Goal: Task Accomplishment & Management: Use online tool/utility

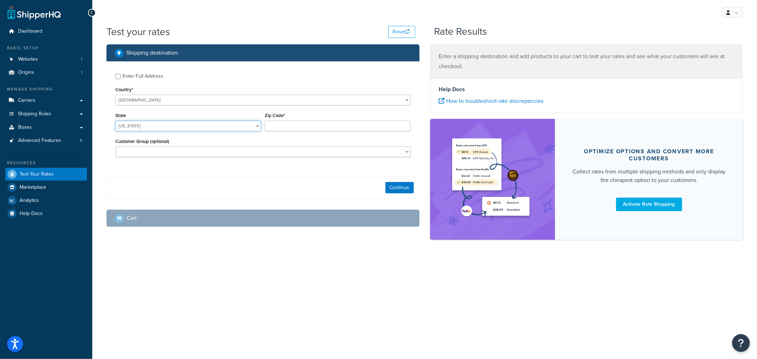
click at [192, 130] on select "[US_STATE] [US_STATE] [US_STATE] [US_STATE] [US_STATE] Armed Forces Americas Ar…" at bounding box center [188, 126] width 146 height 11
select select "KS"
click at [302, 122] on input "Zip Code*" at bounding box center [338, 126] width 146 height 11
type input "66061"
click at [392, 188] on button "Continue" at bounding box center [399, 187] width 28 height 11
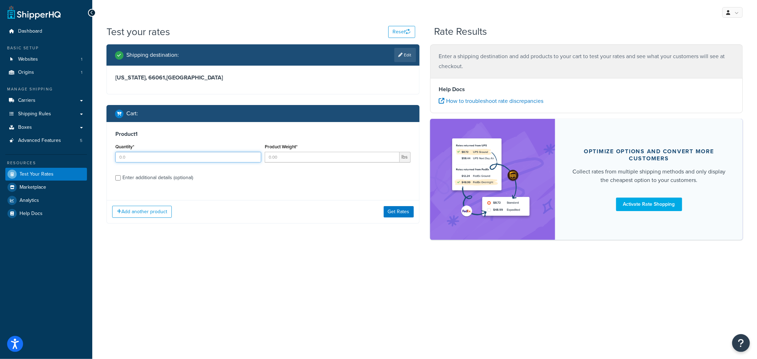
click at [165, 161] on input "Quantity*" at bounding box center [188, 157] width 146 height 11
type input "1"
click at [290, 161] on input "Product Weight*" at bounding box center [332, 157] width 135 height 11
type input "1"
click at [161, 175] on div "Enter additional details (optional)" at bounding box center [157, 178] width 71 height 10
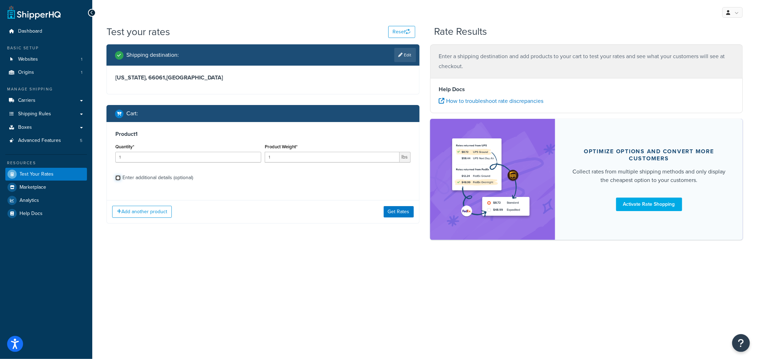
click at [121, 175] on input "Enter additional details (optional)" at bounding box center [117, 177] width 5 height 5
checkbox input "true"
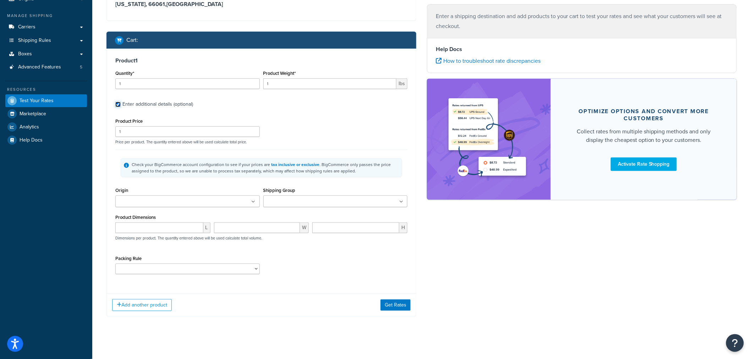
scroll to position [78, 0]
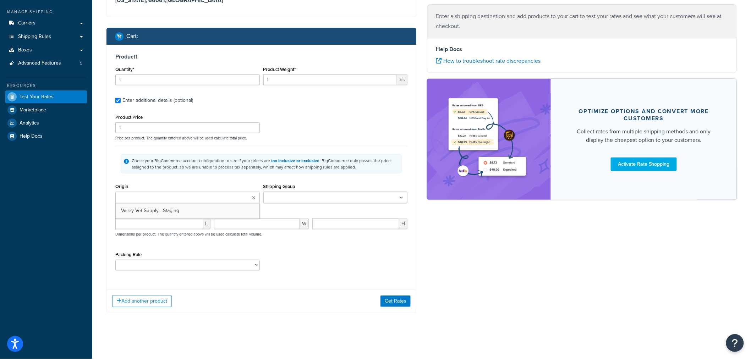
click at [215, 200] on ul at bounding box center [187, 198] width 144 height 12
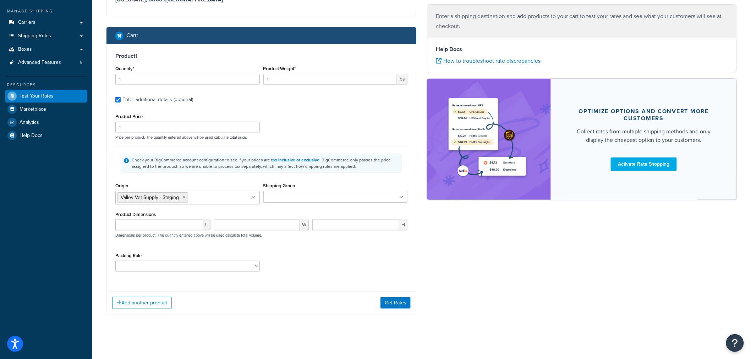
click at [294, 193] on input "Shipping Group" at bounding box center [296, 197] width 63 height 8
type input "rv"
click at [348, 183] on div "Shipping Group RVACC BOX_0T DROP_SHIP FOB FSE H_3018 H0010 H0011 H0012 H0099 H1…" at bounding box center [335, 192] width 144 height 23
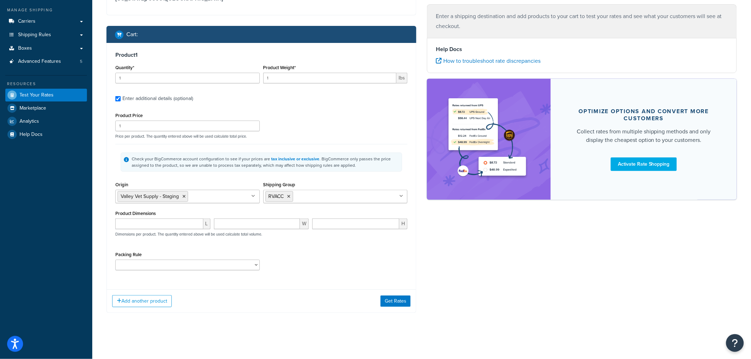
scroll to position [80, 0]
click at [149, 302] on button "Add another product" at bounding box center [142, 301] width 60 height 12
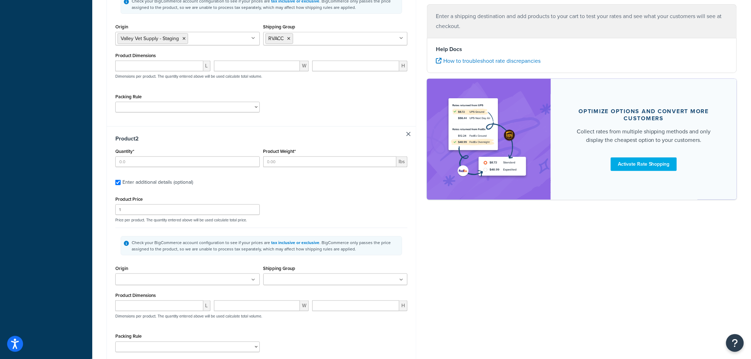
scroll to position [238, 0]
click at [137, 161] on input "Quantity*" at bounding box center [187, 161] width 144 height 11
type input "1"
click at [279, 161] on input "Product Weight*" at bounding box center [329, 161] width 133 height 11
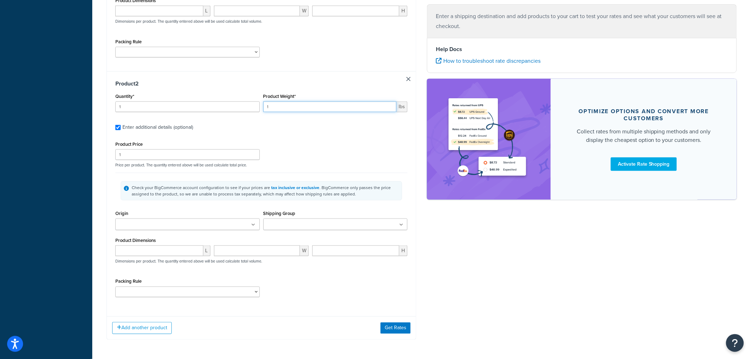
scroll to position [277, 0]
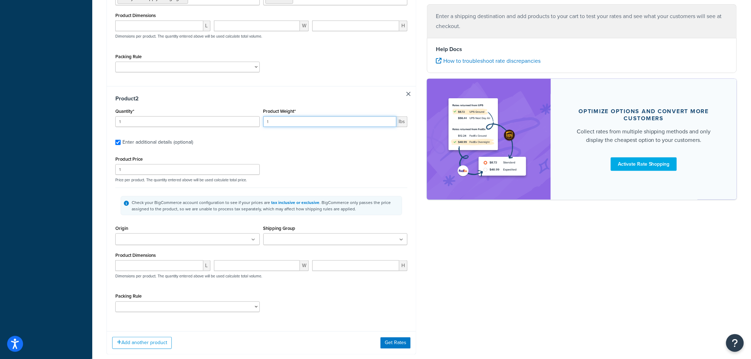
type input "1"
click at [189, 240] on ul at bounding box center [187, 239] width 144 height 12
click at [276, 241] on input "Shipping Group" at bounding box center [296, 240] width 63 height 8
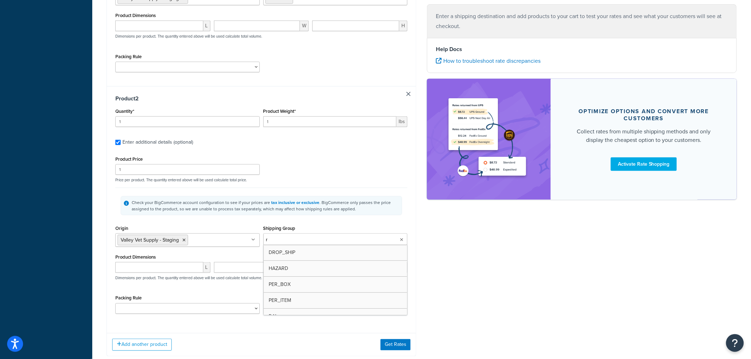
type input "rm"
click at [356, 230] on div "Shipping Group RMLSA BOX_0T DROP_SHIP FOB FSE H_3018 H0010 H0011 H0012 H0099 H1…" at bounding box center [335, 234] width 144 height 23
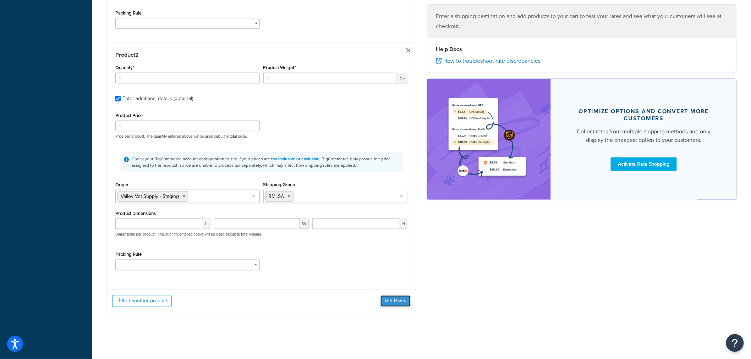
click at [389, 303] on button "Get Rates" at bounding box center [395, 300] width 30 height 11
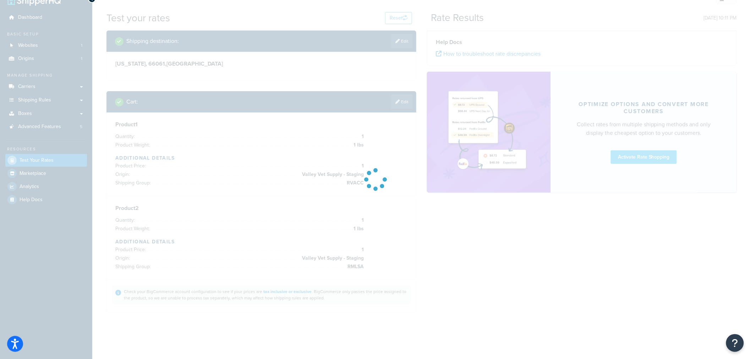
scroll to position [14, 0]
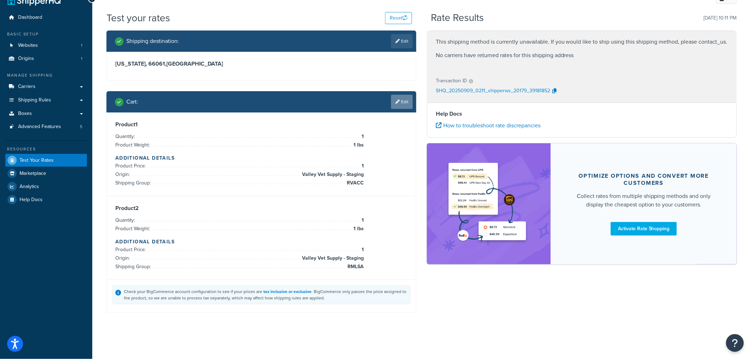
click at [399, 106] on link "Edit" at bounding box center [402, 102] width 22 height 14
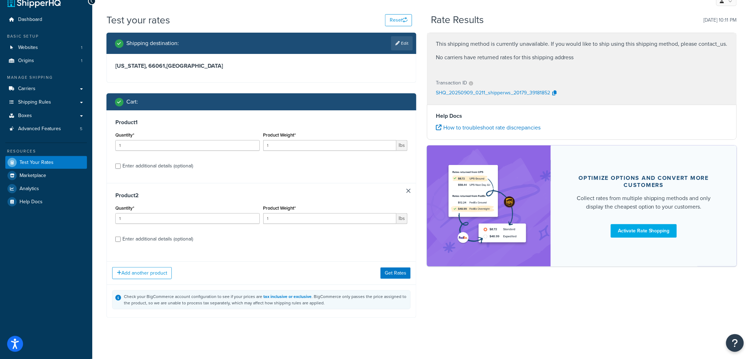
scroll to position [17, 0]
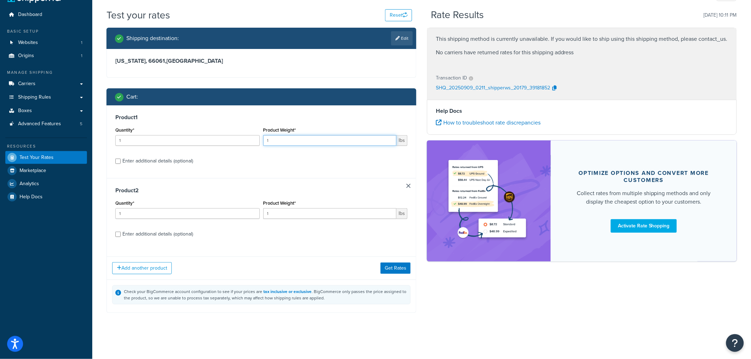
drag, startPoint x: 271, startPoint y: 141, endPoint x: 253, endPoint y: 142, distance: 17.4
click at [253, 140] on div "Quantity* 1 Product Weight* 1 lbs" at bounding box center [261, 138] width 295 height 26
type input "2"
click at [391, 268] on button "Get Rates" at bounding box center [395, 268] width 30 height 11
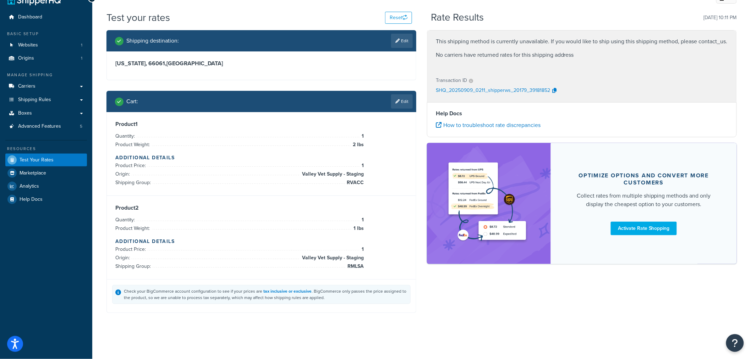
scroll to position [0, 0]
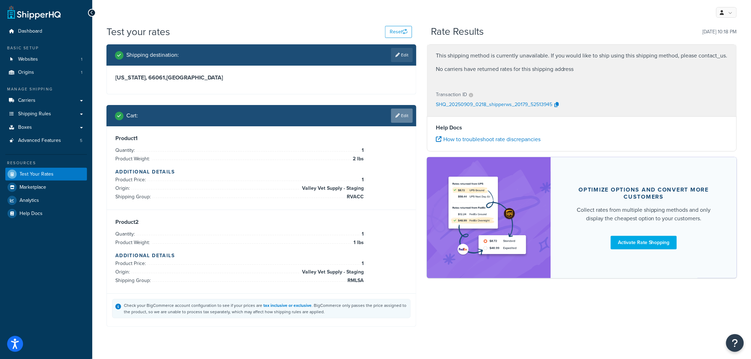
click at [398, 117] on icon at bounding box center [397, 116] width 4 height 4
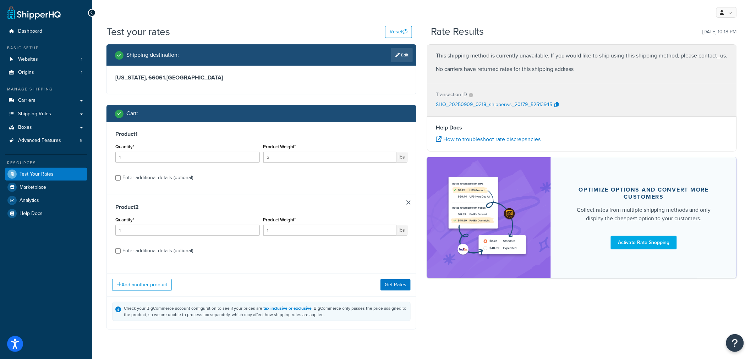
scroll to position [17, 0]
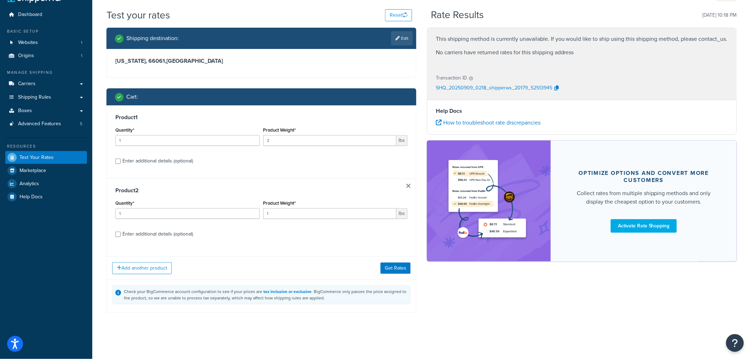
click at [407, 186] on link at bounding box center [408, 186] width 4 height 4
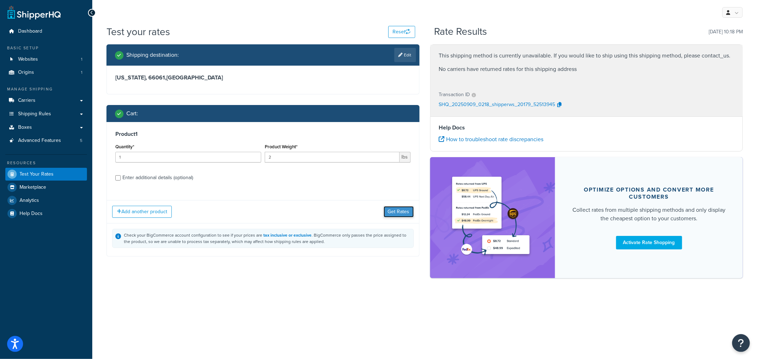
click at [397, 214] on button "Get Rates" at bounding box center [398, 211] width 30 height 11
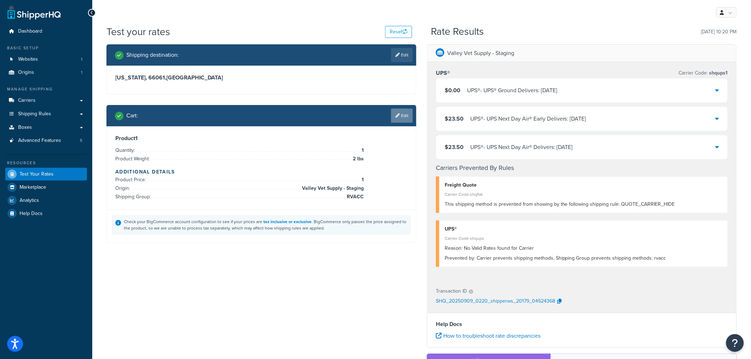
click at [406, 118] on link "Edit" at bounding box center [402, 116] width 22 height 14
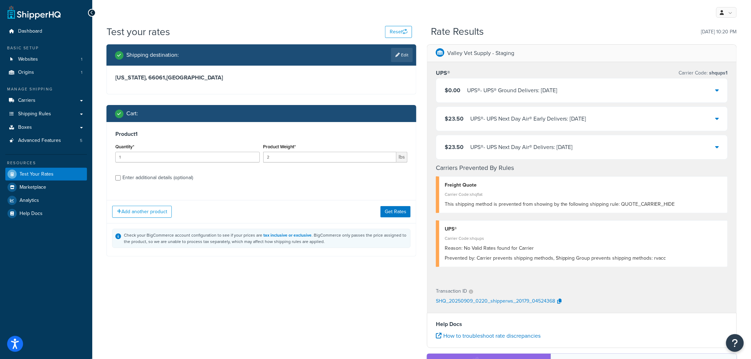
click at [177, 178] on div "Enter additional details (optional)" at bounding box center [157, 178] width 71 height 10
click at [121, 178] on input "Enter additional details (optional)" at bounding box center [117, 177] width 5 height 5
checkbox input "true"
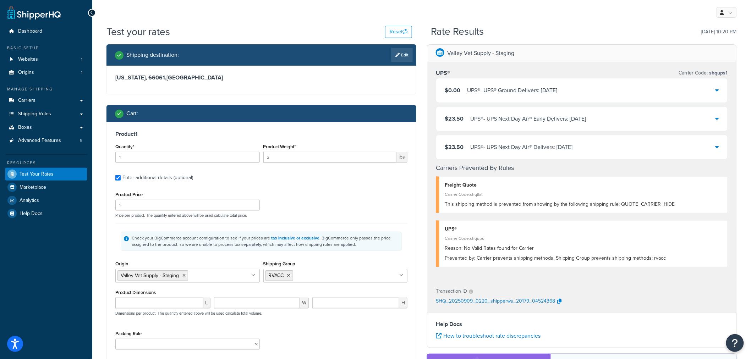
click at [318, 277] on input "Shipping Group" at bounding box center [326, 275] width 63 height 8
click at [291, 275] on icon at bounding box center [288, 276] width 3 height 4
click at [314, 278] on input "Shipping Group" at bounding box center [296, 275] width 63 height 8
type input "rpnk"
click at [108, 258] on div "Product 1 Quantity* 1 Product Weight* 2 lbs Enter additional details (optional)…" at bounding box center [261, 242] width 309 height 241
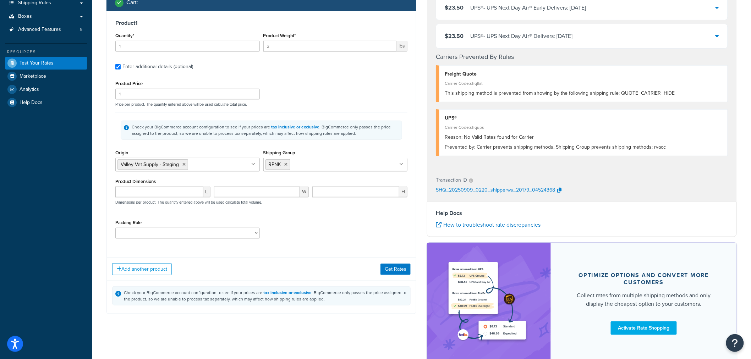
scroll to position [118, 0]
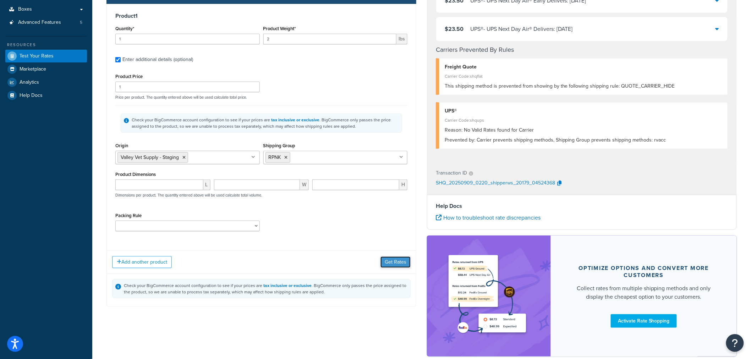
click at [393, 265] on button "Get Rates" at bounding box center [395, 261] width 30 height 11
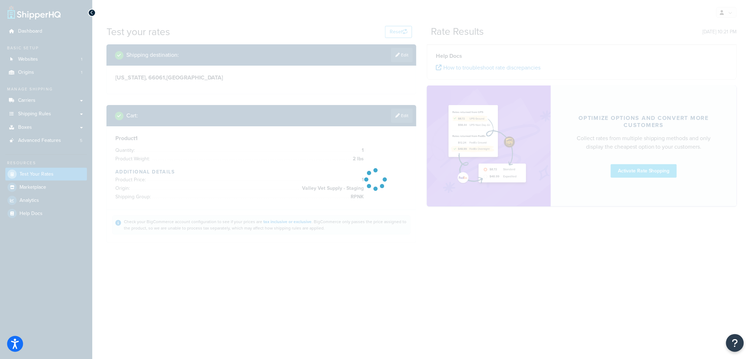
scroll to position [0, 0]
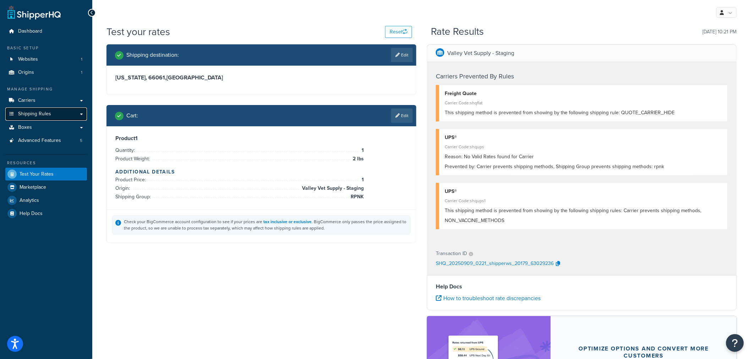
click at [83, 114] on link "Shipping Rules" at bounding box center [46, 113] width 82 height 13
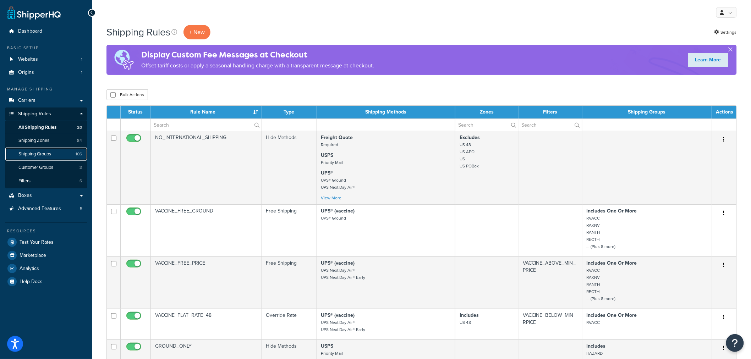
click at [37, 155] on span "Shipping Groups" at bounding box center [34, 154] width 33 height 6
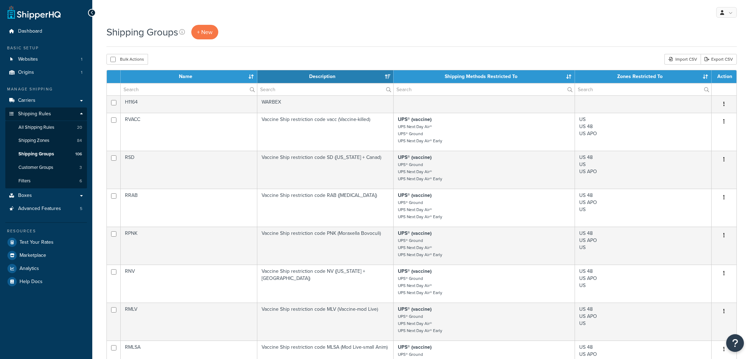
select select "15"
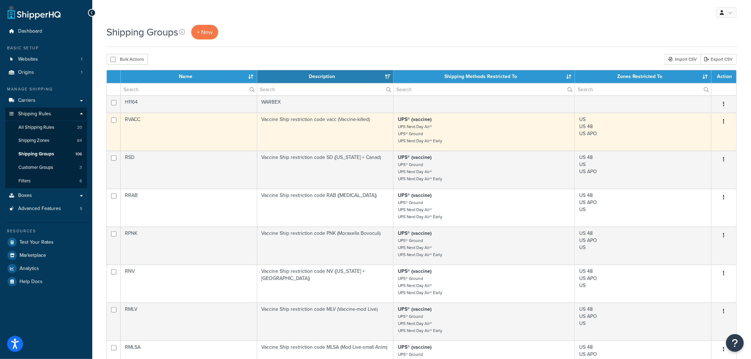
click at [137, 120] on td "RVACC" at bounding box center [189, 132] width 137 height 38
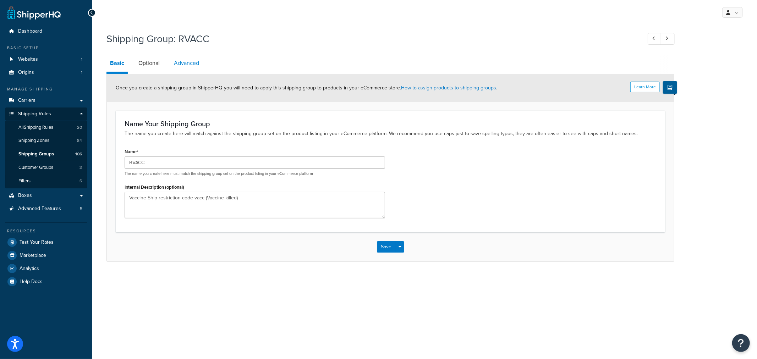
click at [189, 63] on link "Advanced" at bounding box center [186, 63] width 32 height 17
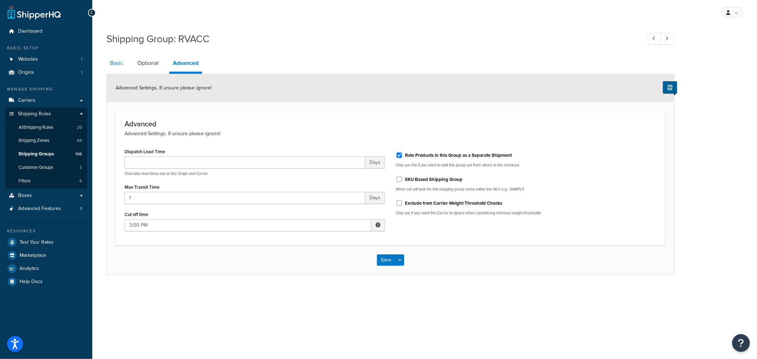
click at [120, 64] on link "Basic" at bounding box center [116, 63] width 20 height 17
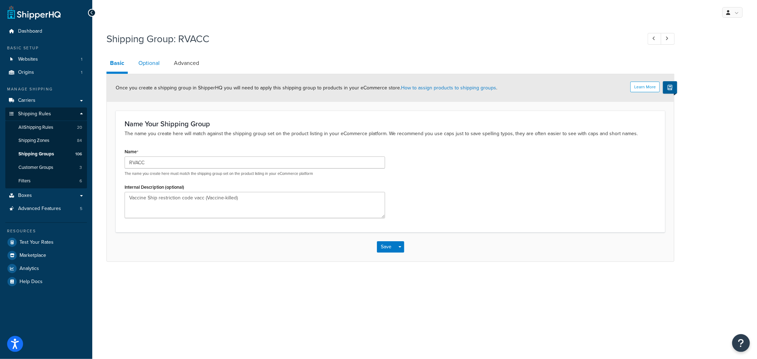
click at [139, 63] on link "Optional" at bounding box center [149, 63] width 28 height 17
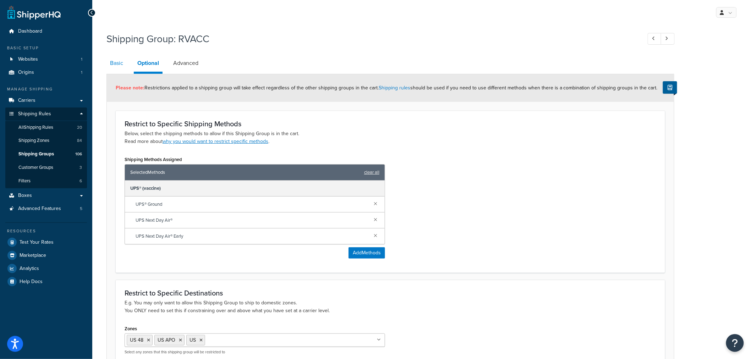
click at [116, 62] on link "Basic" at bounding box center [116, 63] width 20 height 17
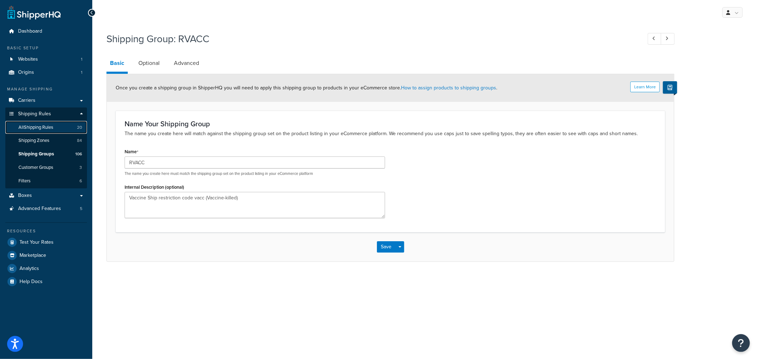
click at [43, 128] on span "All Shipping Rules" at bounding box center [35, 128] width 35 height 6
click at [40, 155] on span "Shipping Groups" at bounding box center [35, 154] width 35 height 6
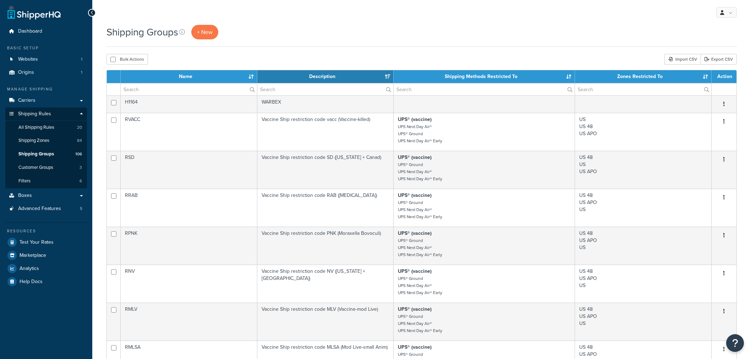
select select "15"
click at [33, 241] on span "Test Your Rates" at bounding box center [37, 242] width 34 height 6
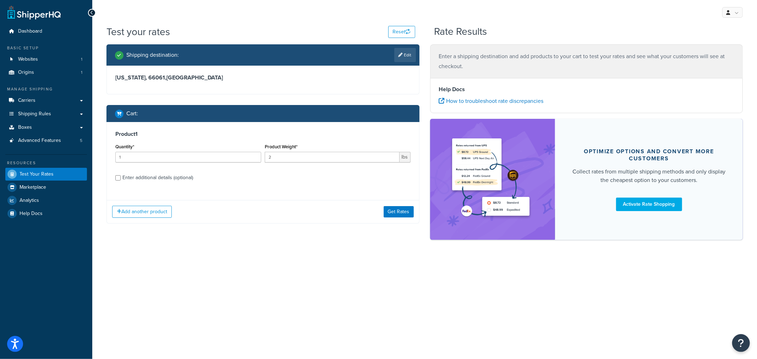
click at [159, 176] on div "Enter additional details (optional)" at bounding box center [157, 178] width 71 height 10
click at [121, 176] on input "Enter additional details (optional)" at bounding box center [117, 177] width 5 height 5
checkbox input "true"
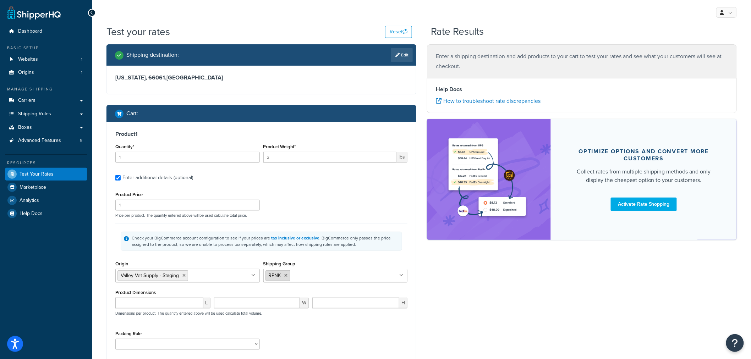
click at [287, 276] on icon at bounding box center [285, 276] width 3 height 4
click at [296, 276] on input "Shipping Group" at bounding box center [296, 275] width 63 height 8
type input "rsd"
click at [104, 251] on div "Shipping destination : Edit [US_STATE], 66061 , [GEOGRAPHIC_DATA] Cart : Produc…" at bounding box center [261, 223] width 320 height 358
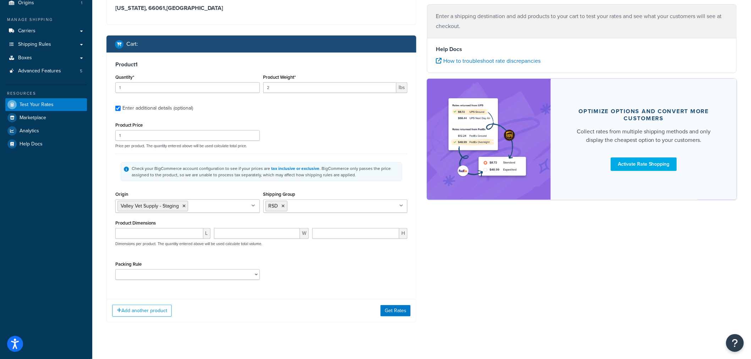
scroll to position [80, 0]
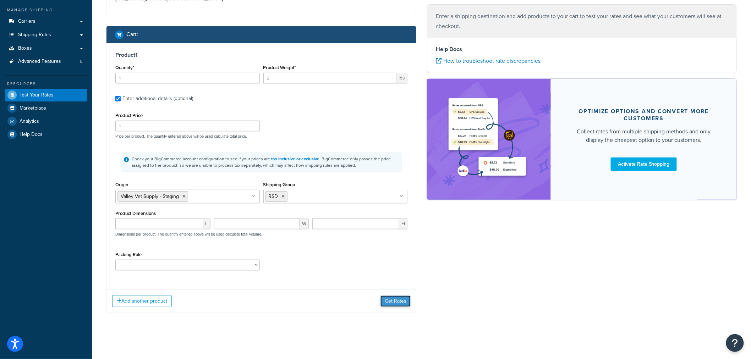
click at [389, 304] on button "Get Rates" at bounding box center [395, 300] width 30 height 11
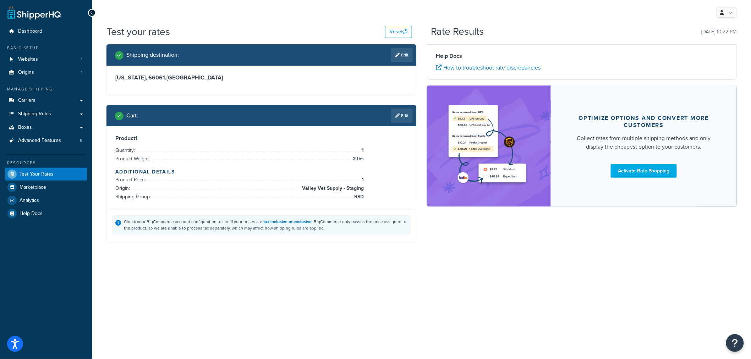
scroll to position [0, 0]
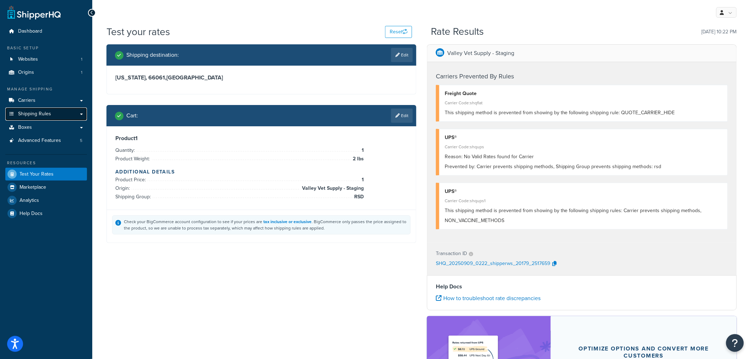
click at [79, 114] on link "Shipping Rules" at bounding box center [46, 113] width 82 height 13
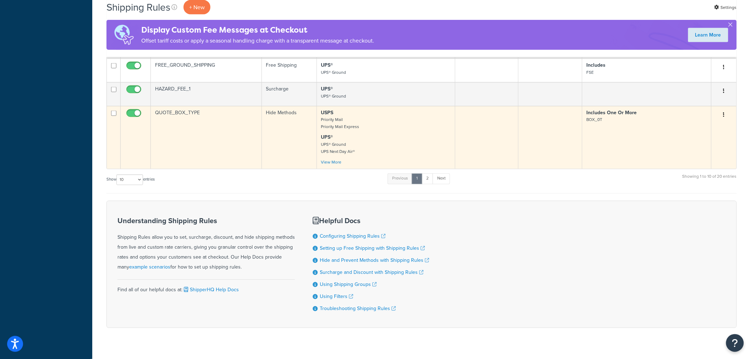
scroll to position [420, 0]
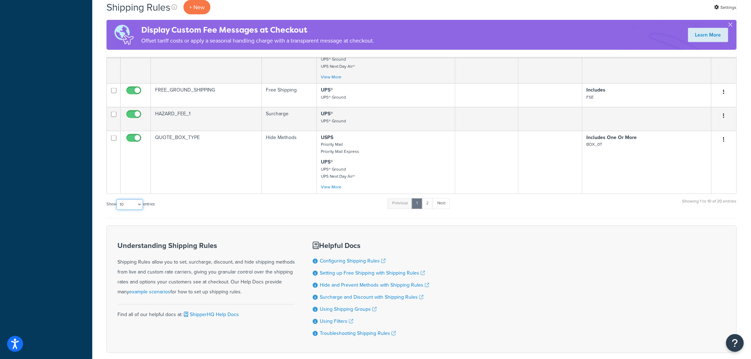
click at [134, 206] on select "10 15 25 50 100 1000" at bounding box center [129, 204] width 27 height 11
select select "1000"
click at [117, 199] on select "10 15 25 50 100 1000" at bounding box center [129, 204] width 27 height 11
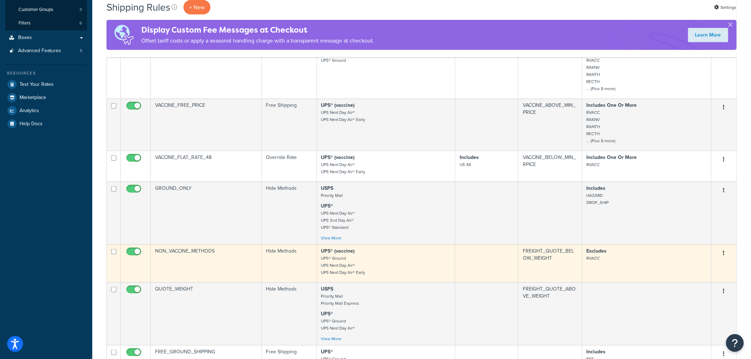
scroll to position [197, 0]
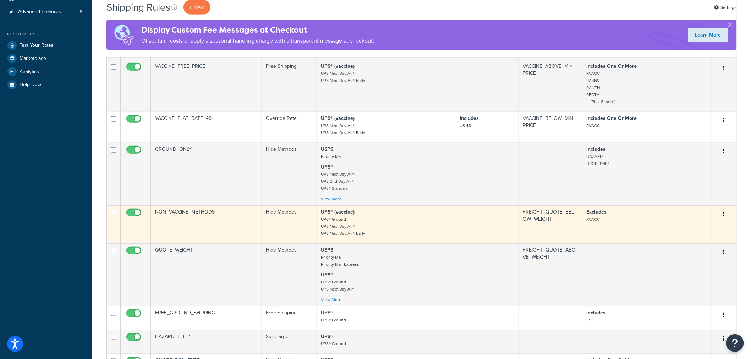
click at [179, 211] on td "NON_VACCINE_METHODS" at bounding box center [206, 224] width 111 height 38
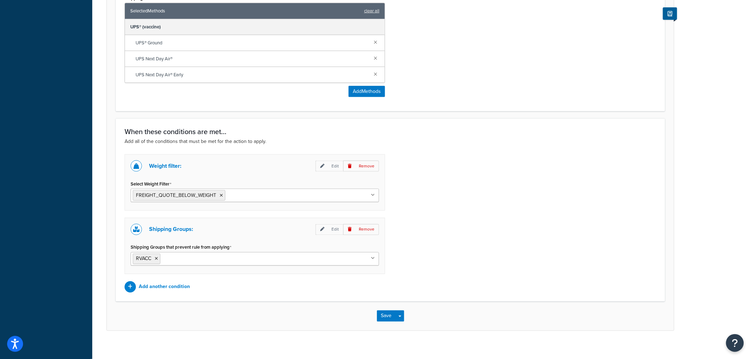
scroll to position [342, 0]
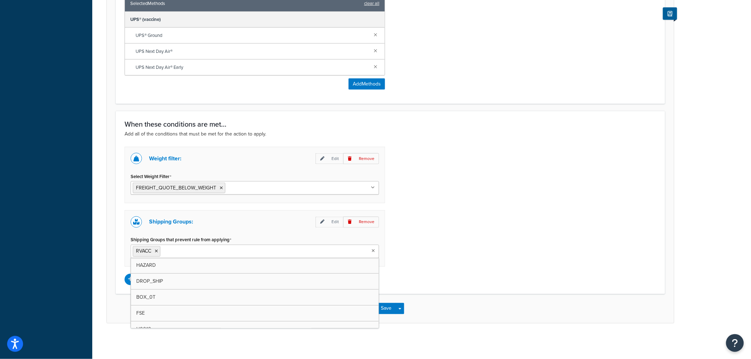
click at [178, 253] on input "Shipping Groups that prevent rule from applying" at bounding box center [193, 251] width 63 height 8
type input "rakn"
type input "ran"
type input "rec"
type input "rli"
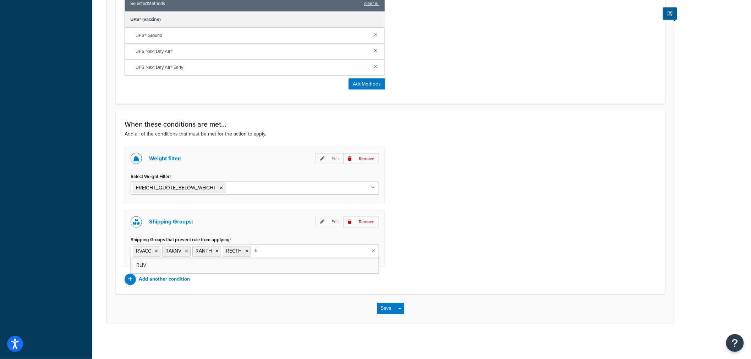
scroll to position [302, 0]
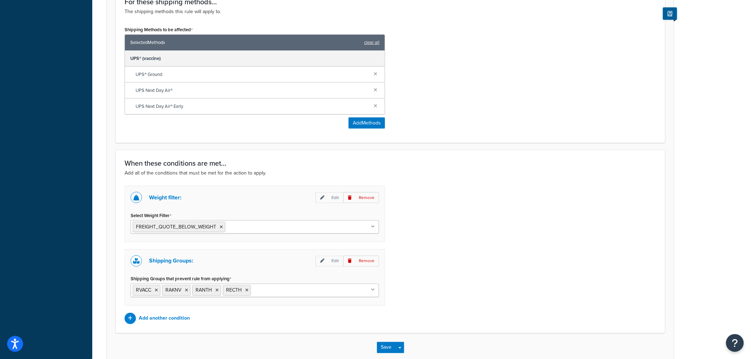
click at [166, 265] on div "Shipping Groups: Edit Remove Shipping Groups that prevent rule from applying RV…" at bounding box center [255, 277] width 260 height 56
click at [270, 291] on input "Shipping Groups that prevent rule from applying" at bounding box center [284, 290] width 63 height 8
type input "rli"
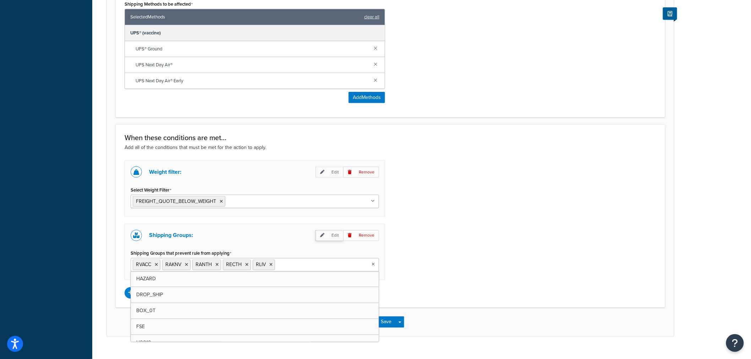
scroll to position [342, 0]
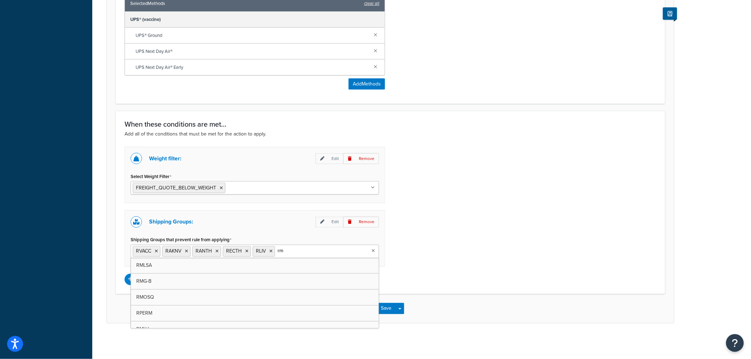
type input "rmg"
type input "rmls"
type input "rml"
type input "rnv"
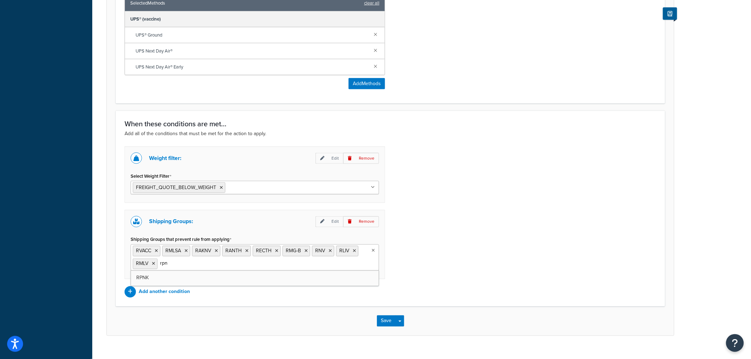
type input "rpnk"
type input "rra"
type input "rsd"
click at [473, 279] on div "Weight filter: Edit Remove Select Weight Filter FREIGHT_QUOTE_BELOW_WEIGHT FREI…" at bounding box center [390, 222] width 542 height 151
click at [386, 319] on button "Save" at bounding box center [386, 320] width 19 height 11
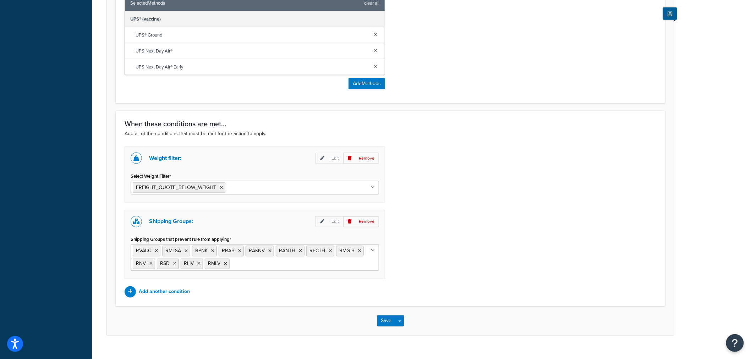
scroll to position [0, 0]
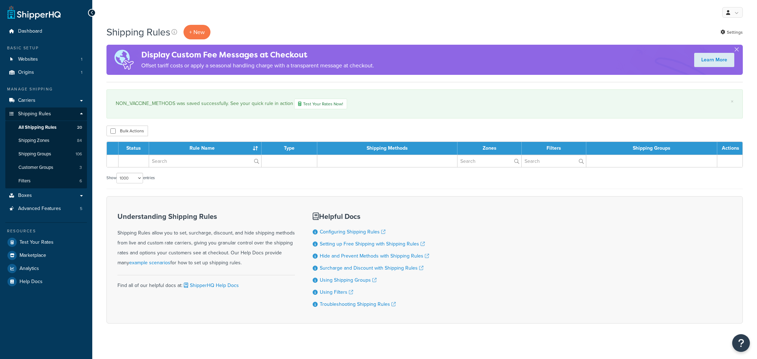
select select "1000"
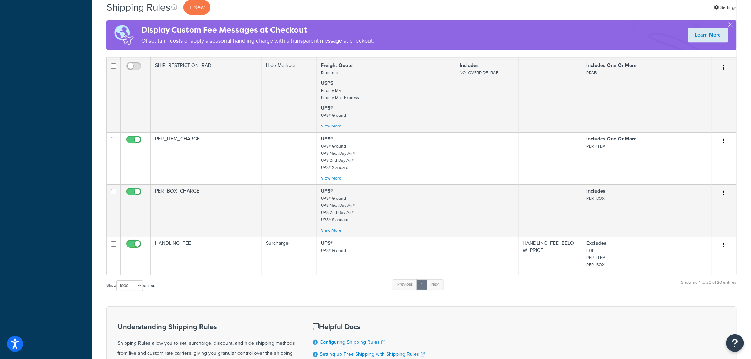
scroll to position [946, 0]
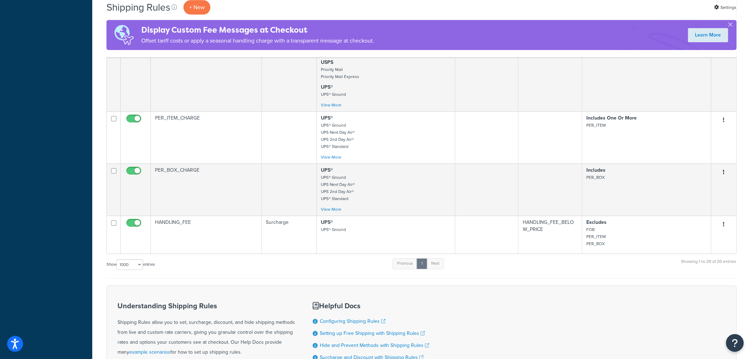
click at [274, 271] on div "Show 10 15 25 50 100 1000 entries Previous 1 Next Showing 1 to 20 of 20 entries" at bounding box center [421, 268] width 630 height 21
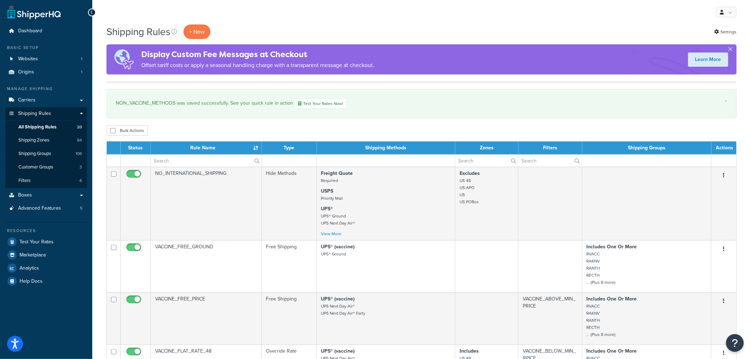
scroll to position [0, 0]
click at [37, 242] on span "Test Your Rates" at bounding box center [37, 242] width 34 height 6
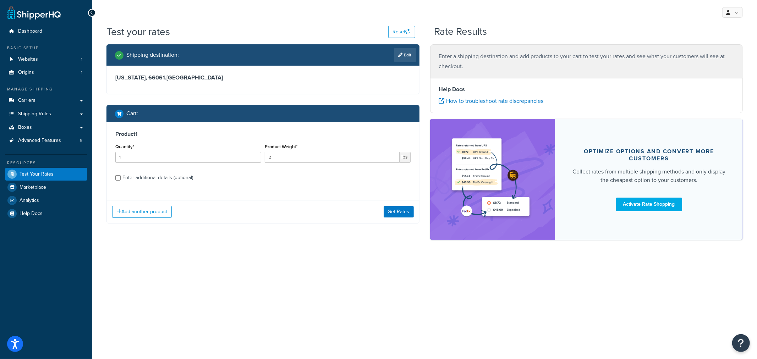
click at [164, 178] on div "Enter additional details (optional)" at bounding box center [157, 178] width 71 height 10
click at [121, 178] on input "Enter additional details (optional)" at bounding box center [117, 177] width 5 height 5
checkbox input "true"
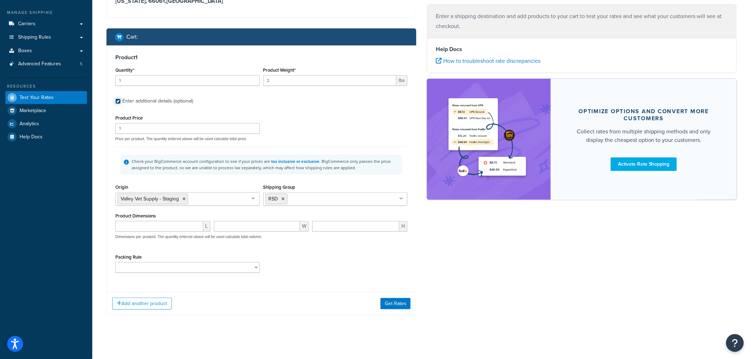
scroll to position [80, 0]
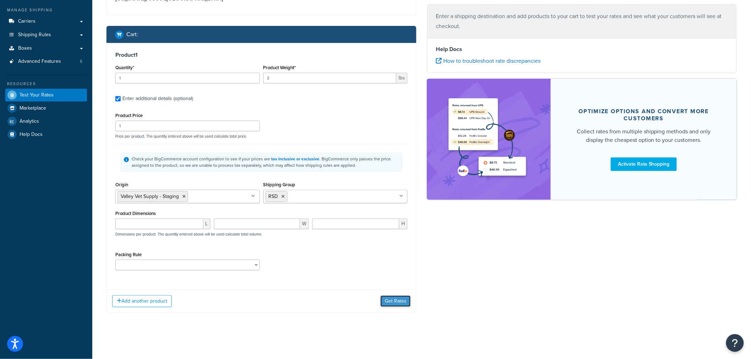
click at [395, 300] on button "Get Rates" at bounding box center [395, 300] width 30 height 11
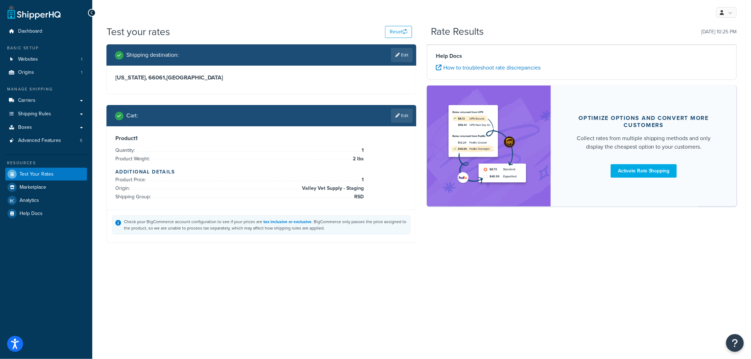
scroll to position [0, 0]
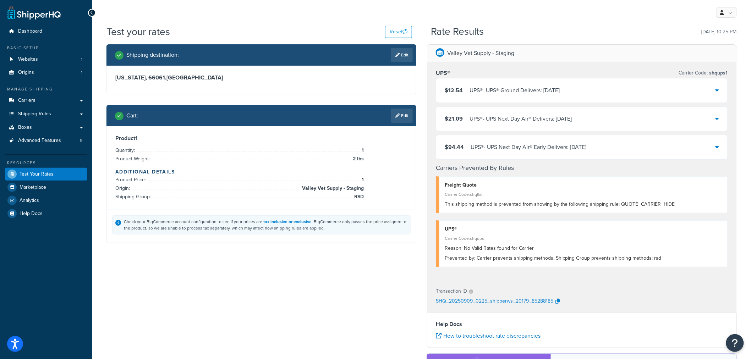
click at [718, 90] on icon at bounding box center [717, 90] width 4 height 6
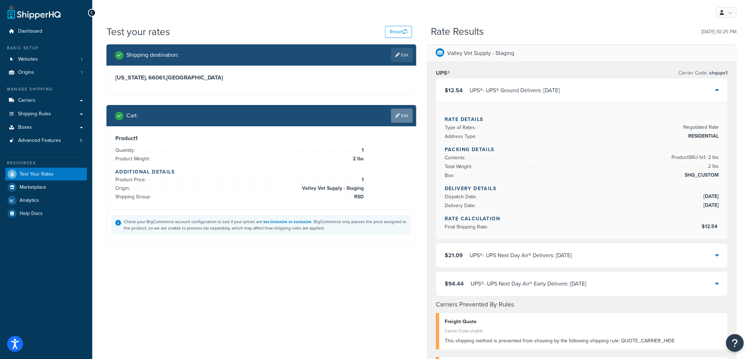
click at [407, 118] on link "Edit" at bounding box center [402, 116] width 22 height 14
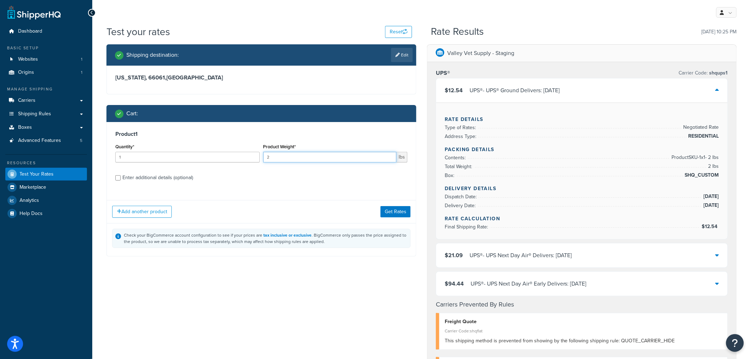
drag, startPoint x: 284, startPoint y: 159, endPoint x: 267, endPoint y: 157, distance: 17.8
click at [267, 157] on input "2" at bounding box center [329, 157] width 133 height 11
type input "1"
click at [386, 209] on button "Get Rates" at bounding box center [395, 211] width 30 height 11
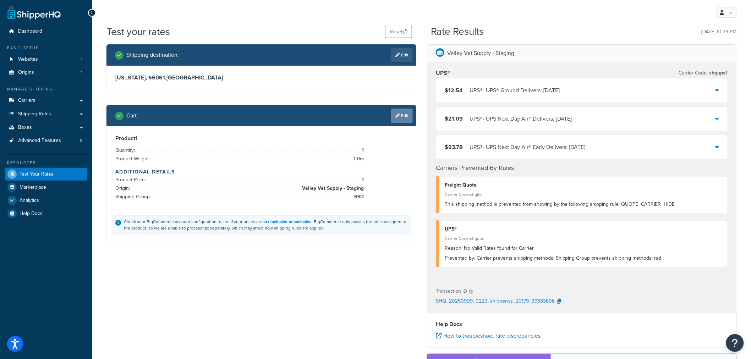
click at [405, 118] on link "Edit" at bounding box center [402, 116] width 22 height 14
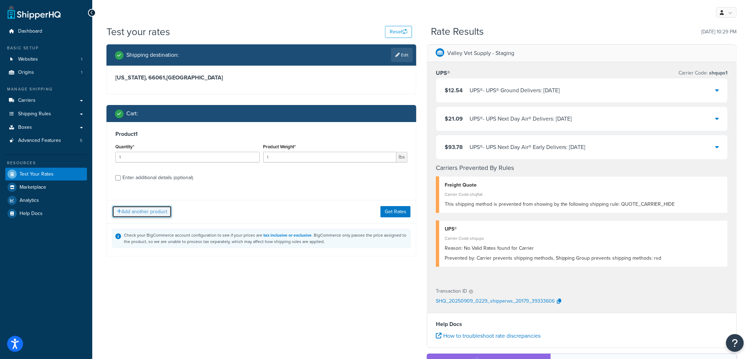
click at [155, 212] on button "Add another product" at bounding box center [142, 212] width 60 height 12
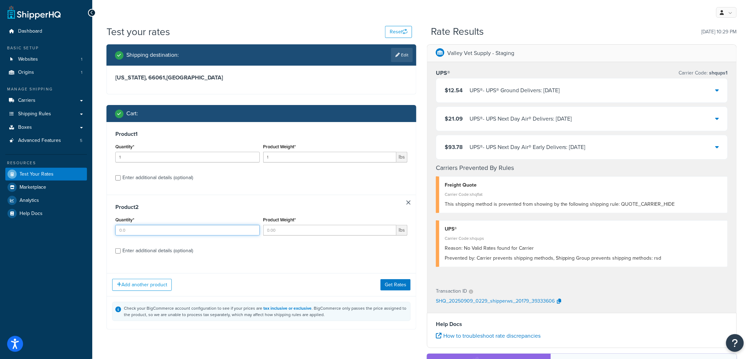
drag, startPoint x: 146, startPoint y: 231, endPoint x: 105, endPoint y: 228, distance: 41.2
click at [105, 228] on div "Shipping destination : Edit [US_STATE], 66061 , [GEOGRAPHIC_DATA] Cart : Produc…" at bounding box center [261, 192] width 320 height 296
type input "1"
click at [283, 231] on input "Product Weight*" at bounding box center [329, 230] width 133 height 11
type input "1"
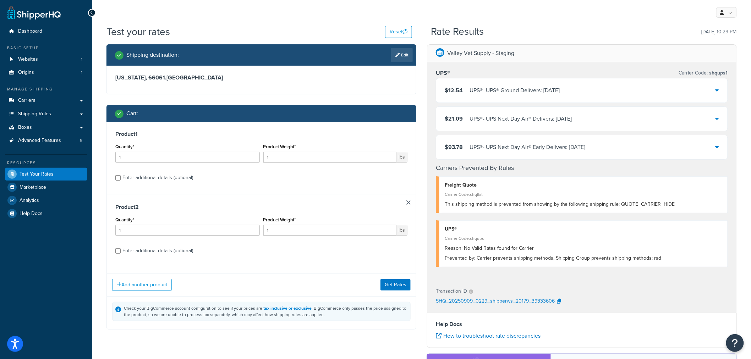
click at [167, 250] on div "Enter additional details (optional)" at bounding box center [157, 251] width 71 height 10
click at [121, 250] on input "Enter additional details (optional)" at bounding box center [117, 250] width 5 height 5
checkbox input "true"
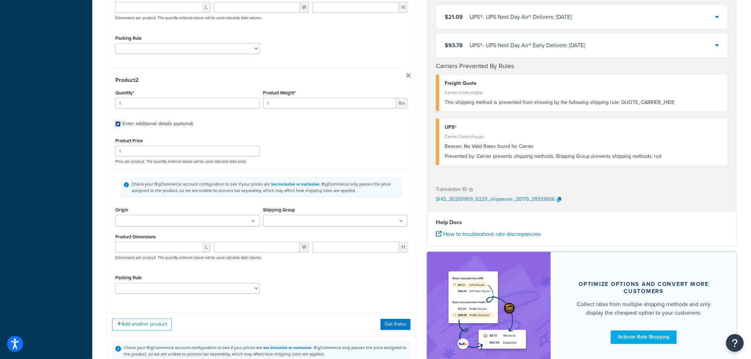
scroll to position [315, 0]
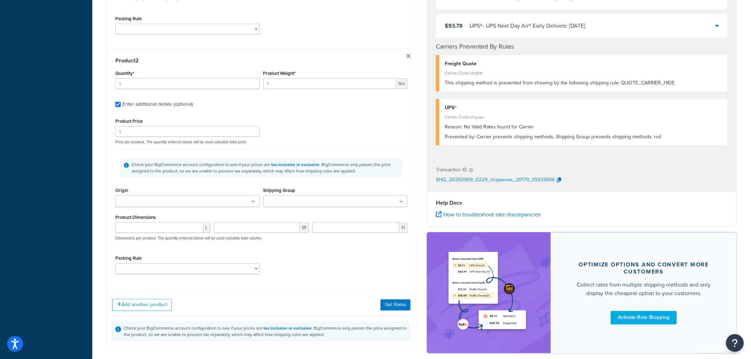
click at [207, 203] on ul at bounding box center [187, 201] width 144 height 12
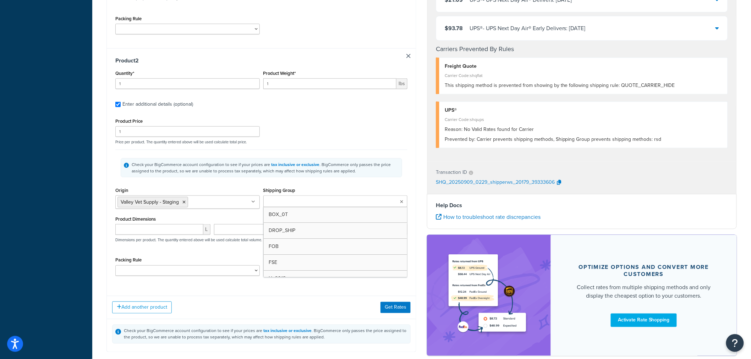
click at [282, 204] on input "Shipping Group" at bounding box center [296, 202] width 63 height 8
type input "rnv"
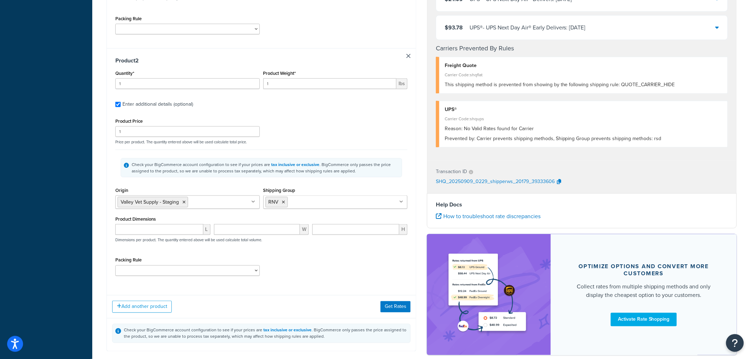
click at [163, 252] on div "Product Price 1 Price per product. The quantity entered above will be used calc…" at bounding box center [261, 198] width 292 height 165
click at [391, 308] on button "Get Rates" at bounding box center [395, 306] width 30 height 11
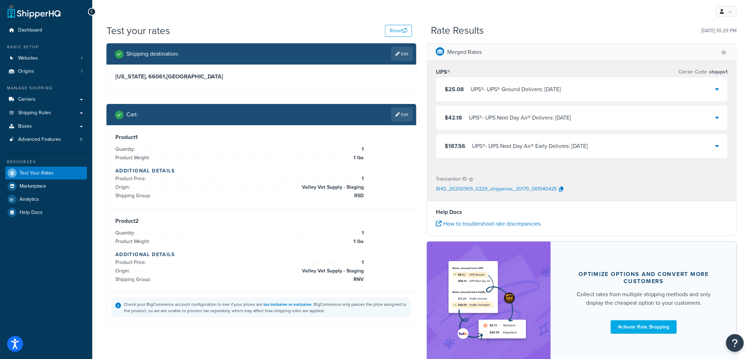
scroll to position [0, 0]
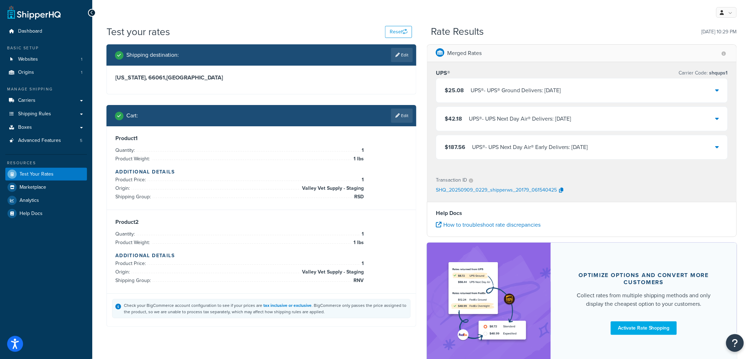
click at [717, 88] on icon at bounding box center [717, 90] width 4 height 6
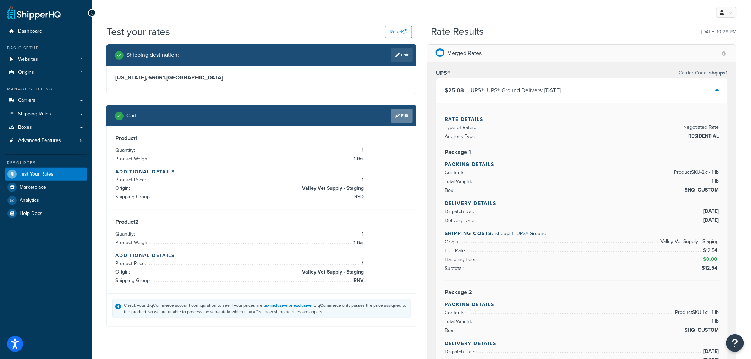
click at [404, 117] on link "Edit" at bounding box center [402, 116] width 22 height 14
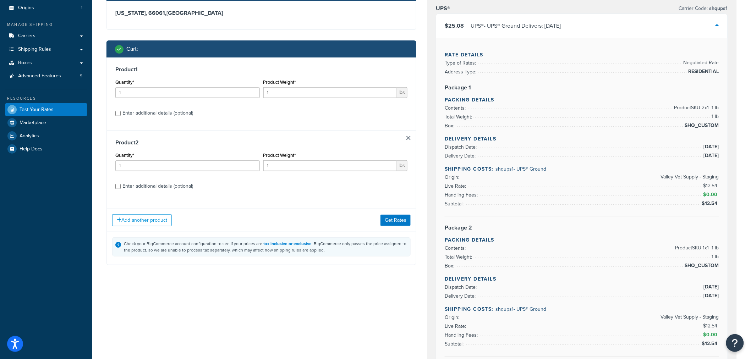
scroll to position [79, 0]
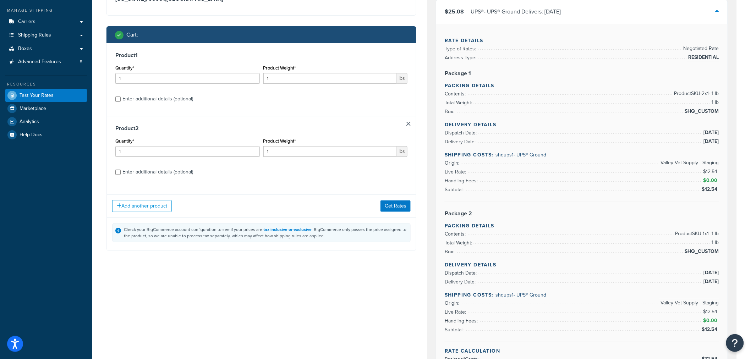
click at [408, 123] on link at bounding box center [408, 124] width 4 height 4
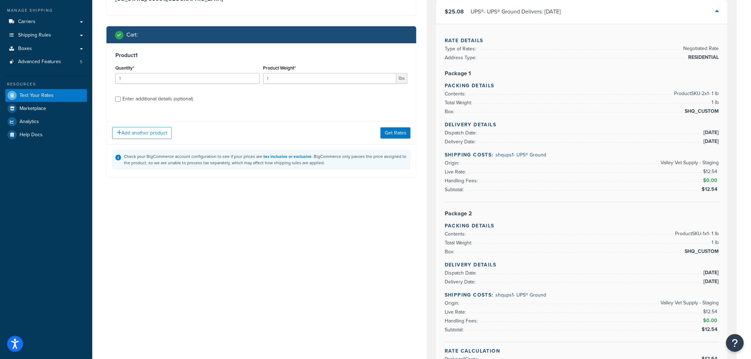
click at [173, 97] on div "Enter additional details (optional)" at bounding box center [157, 99] width 71 height 10
click at [121, 97] on input "Enter additional details (optional)" at bounding box center [117, 98] width 5 height 5
checkbox input "true"
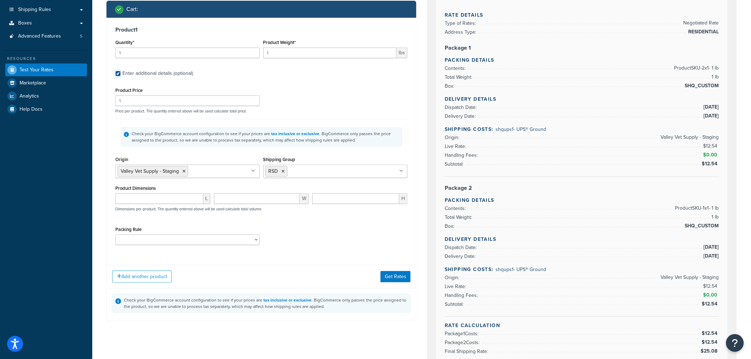
scroll to position [118, 0]
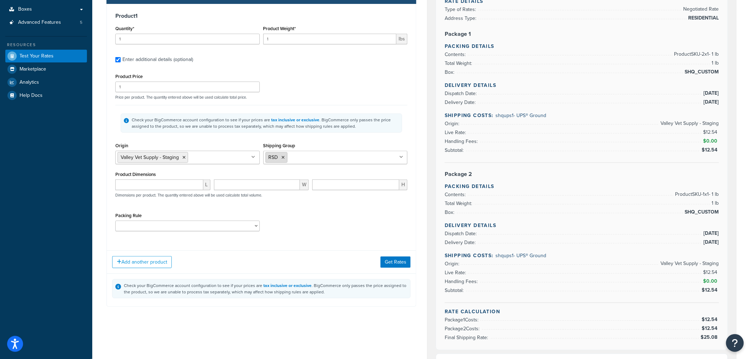
click at [284, 159] on icon at bounding box center [283, 157] width 3 height 4
click at [273, 160] on input "Shipping Group" at bounding box center [296, 157] width 63 height 8
type input "rv"
click at [348, 144] on div "Shipping Group RVACC BOX_0T DROP_SHIP FOB FSE H_3018 H0010 H0011 H0012 H0099 H1…" at bounding box center [335, 152] width 144 height 23
click at [395, 259] on button "Get Rates" at bounding box center [395, 261] width 30 height 11
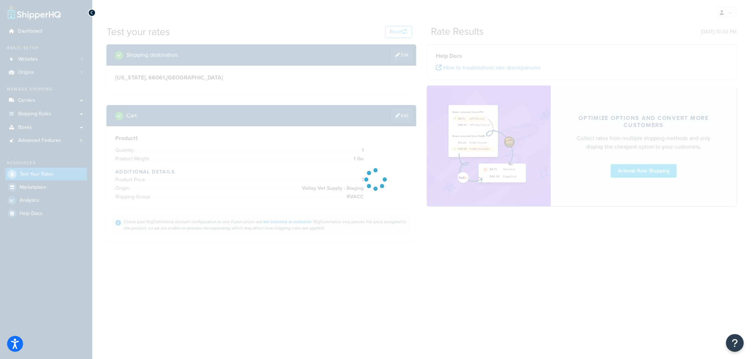
scroll to position [0, 0]
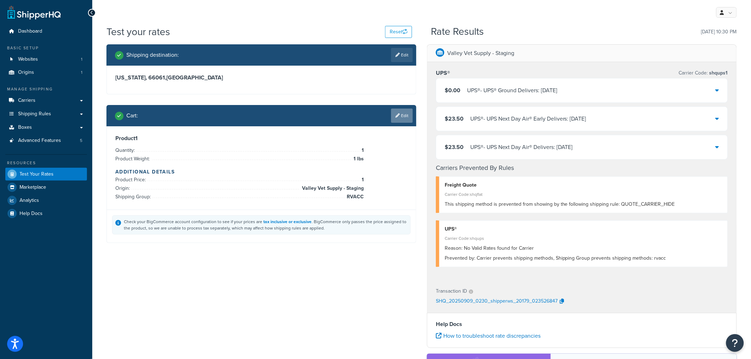
click at [399, 120] on link "Edit" at bounding box center [402, 116] width 22 height 14
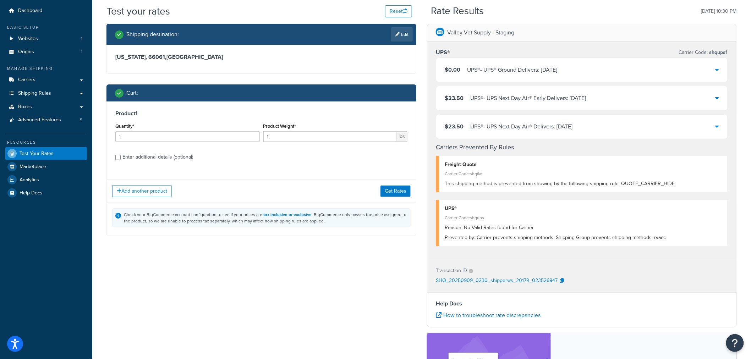
scroll to position [39, 0]
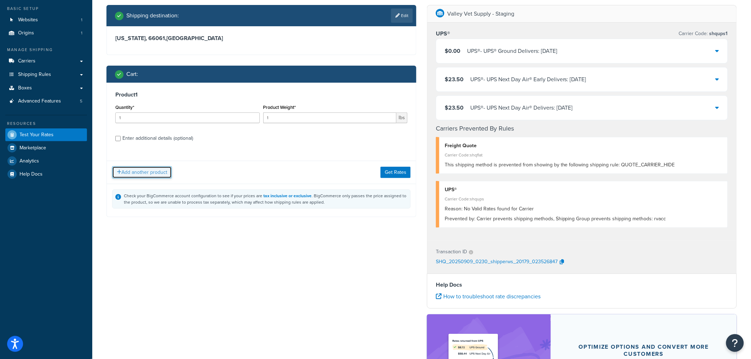
click at [144, 174] on button "Add another product" at bounding box center [142, 172] width 60 height 12
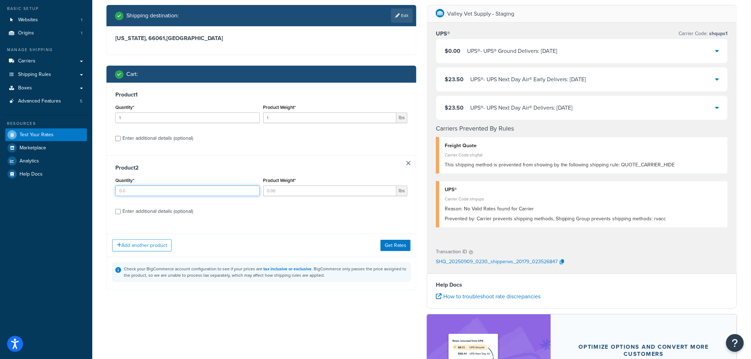
click at [140, 191] on input "Quantity*" at bounding box center [187, 191] width 144 height 11
type input "1"
click at [284, 193] on input "Product Weight*" at bounding box center [329, 191] width 133 height 11
type input "1"
click at [170, 210] on div "Enter additional details (optional)" at bounding box center [157, 211] width 71 height 10
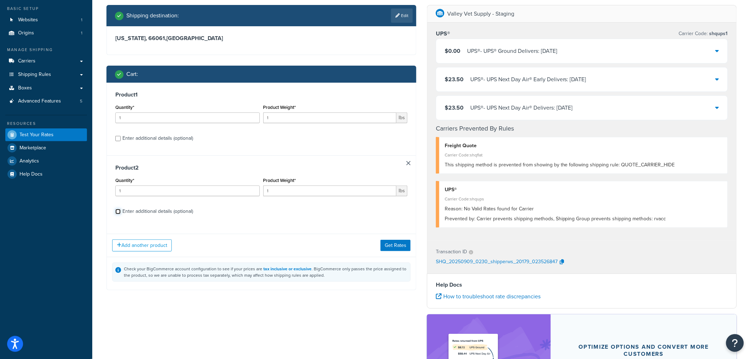
click at [121, 210] on input "Enter additional details (optional)" at bounding box center [117, 211] width 5 height 5
checkbox input "true"
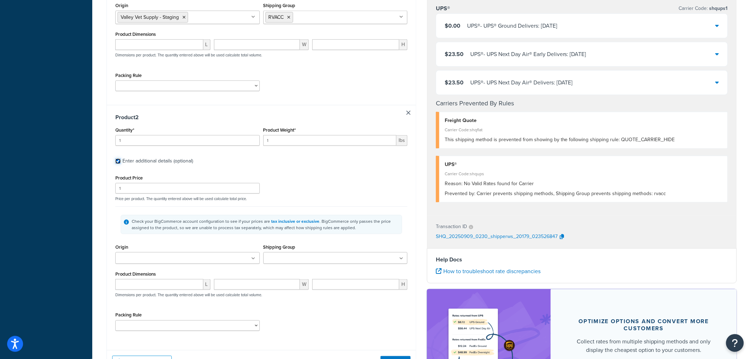
scroll to position [315, 0]
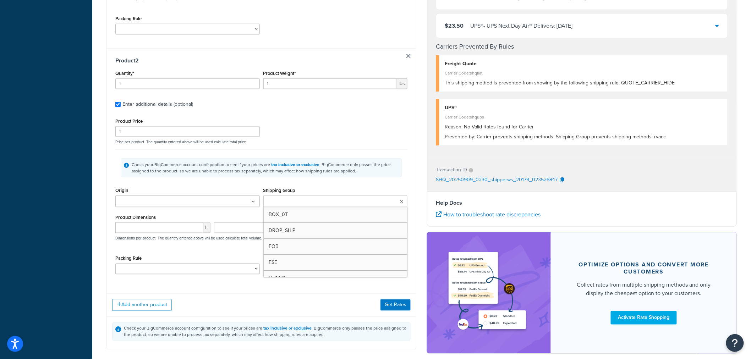
click at [290, 202] on input "Shipping Group" at bounding box center [296, 202] width 63 height 8
click at [226, 204] on ul at bounding box center [187, 201] width 144 height 12
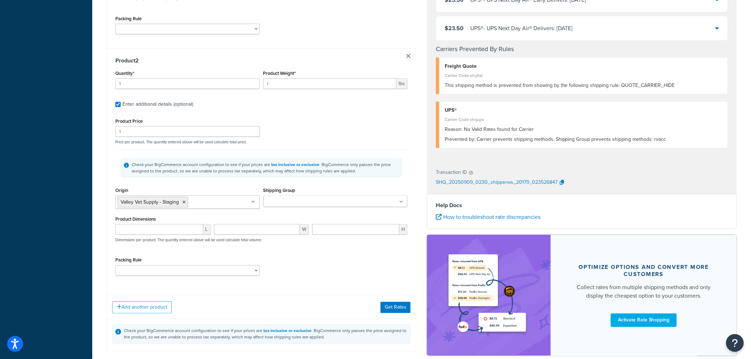
click at [282, 199] on input "Shipping Group" at bounding box center [296, 202] width 63 height 8
type input "rsd"
click at [245, 182] on div "Check your BigCommerce account configuration to see if your prices are tax incl…" at bounding box center [261, 168] width 292 height 36
click at [398, 308] on button "Get Rates" at bounding box center [395, 306] width 30 height 11
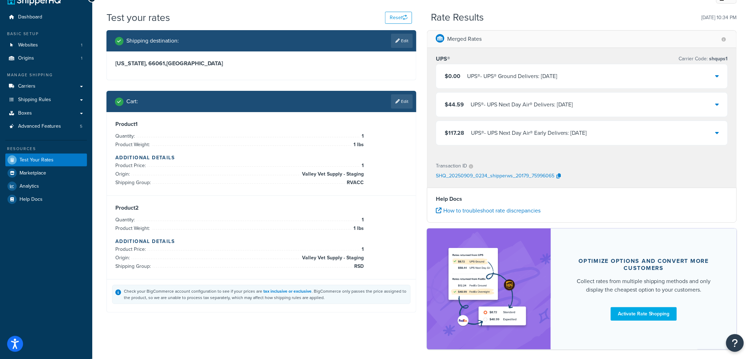
scroll to position [48, 0]
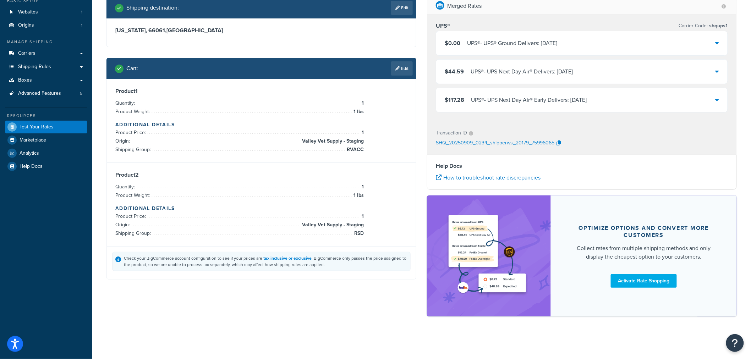
click at [717, 43] on icon at bounding box center [717, 43] width 4 height 6
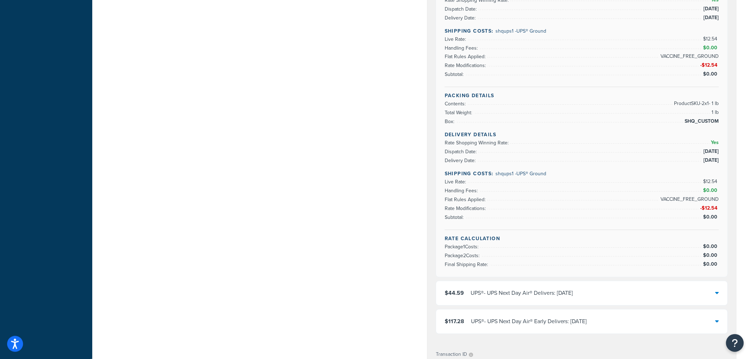
scroll to position [552, 0]
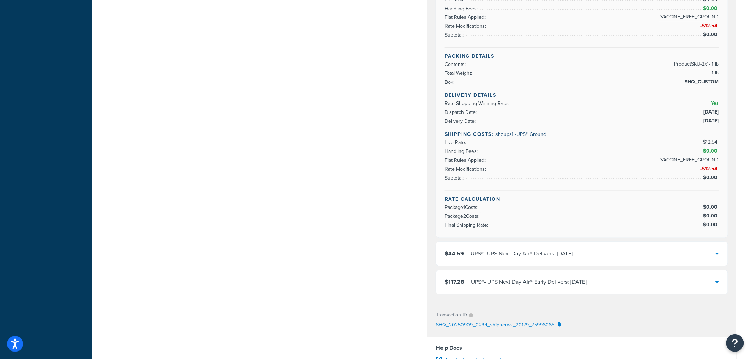
click at [716, 251] on icon at bounding box center [717, 254] width 4 height 6
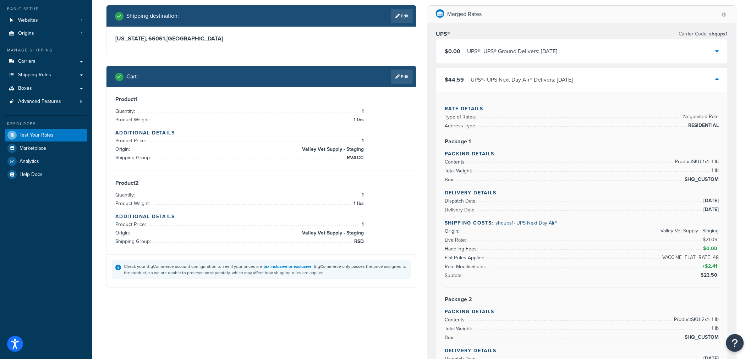
scroll to position [39, 0]
click at [397, 80] on link "Edit" at bounding box center [402, 76] width 22 height 14
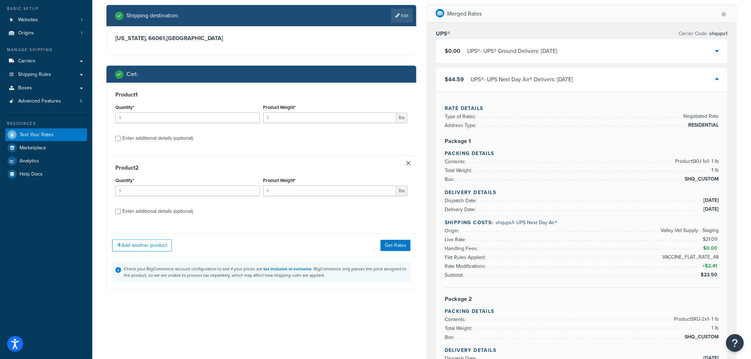
click at [165, 211] on div "Enter additional details (optional)" at bounding box center [157, 211] width 71 height 10
click at [121, 211] on input "Enter additional details (optional)" at bounding box center [117, 211] width 5 height 5
checkbox input "true"
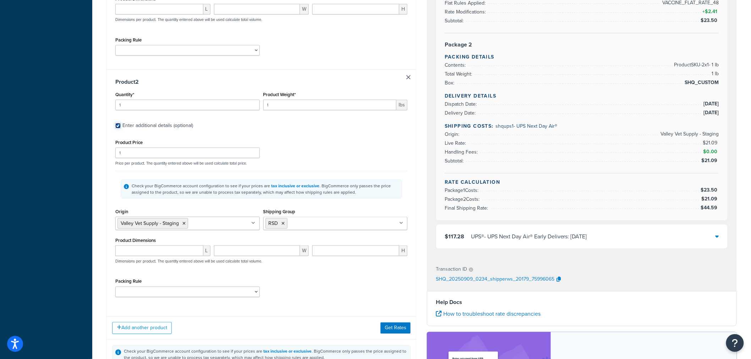
scroll to position [315, 0]
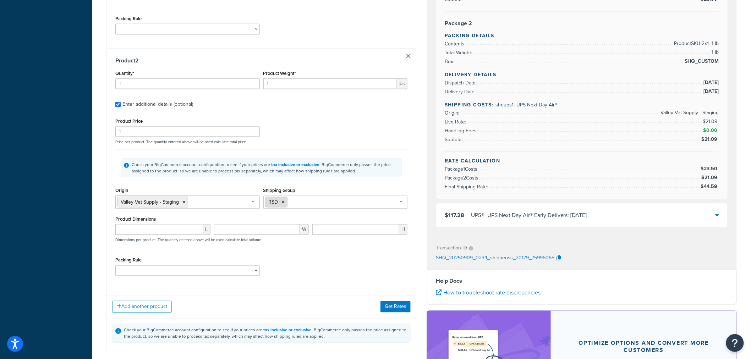
click at [283, 203] on icon at bounding box center [283, 202] width 3 height 4
click at [288, 204] on input "Shipping Group" at bounding box center [296, 202] width 63 height 8
type input "rva"
click at [382, 290] on div "Product 2 Quantity* 1 Product Weight* 1 lbs Enter additional details (optional)…" at bounding box center [261, 169] width 309 height 242
click at [396, 306] on button "Get Rates" at bounding box center [395, 306] width 30 height 11
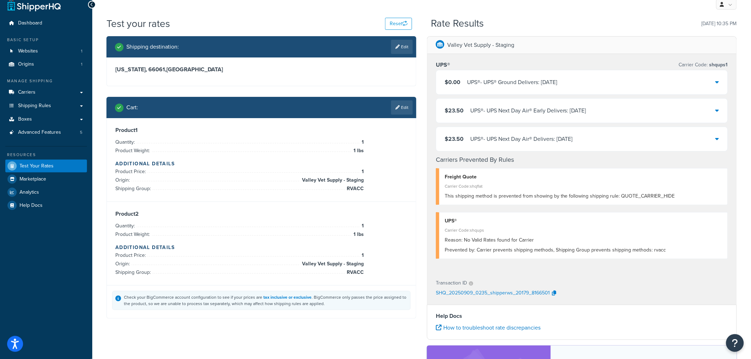
scroll to position [0, 0]
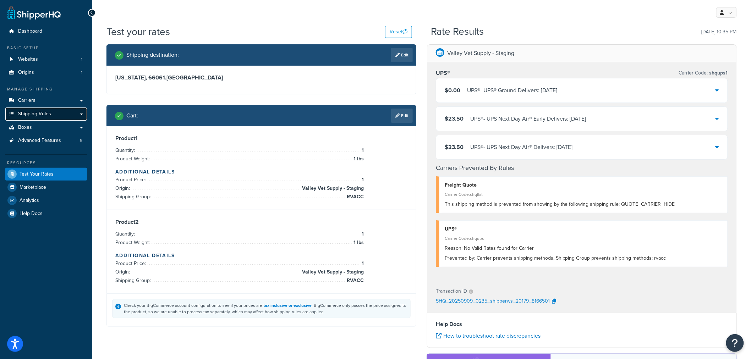
click at [50, 116] on span "Shipping Rules" at bounding box center [34, 114] width 33 height 6
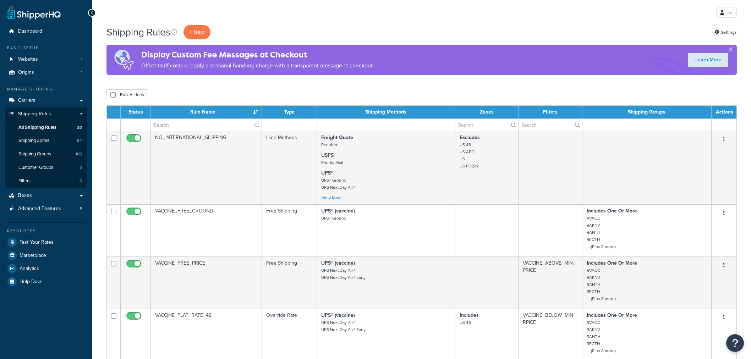
select select "1000"
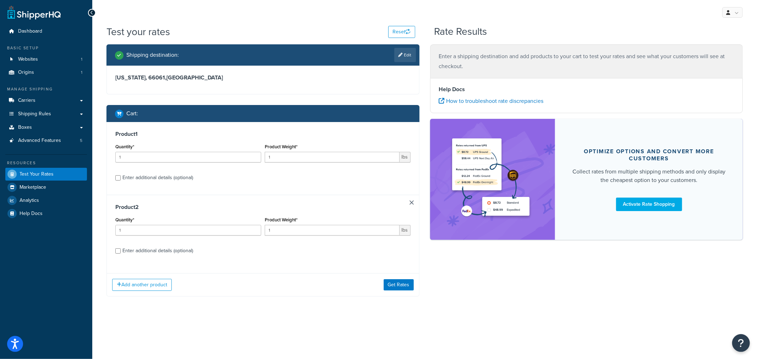
click at [153, 177] on div "Enter additional details (optional)" at bounding box center [157, 178] width 71 height 10
click at [121, 177] on input "Enter additional details (optional)" at bounding box center [117, 177] width 5 height 5
checkbox input "true"
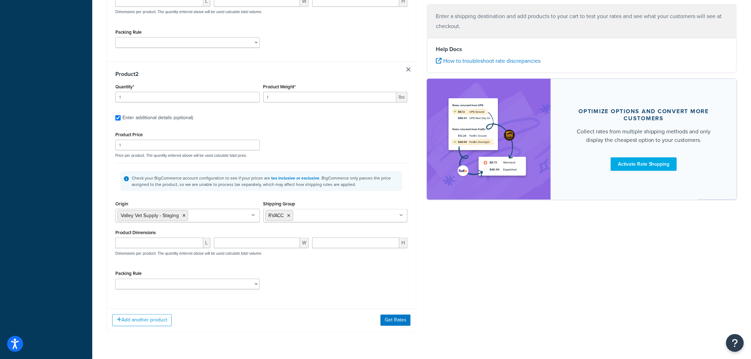
scroll to position [315, 0]
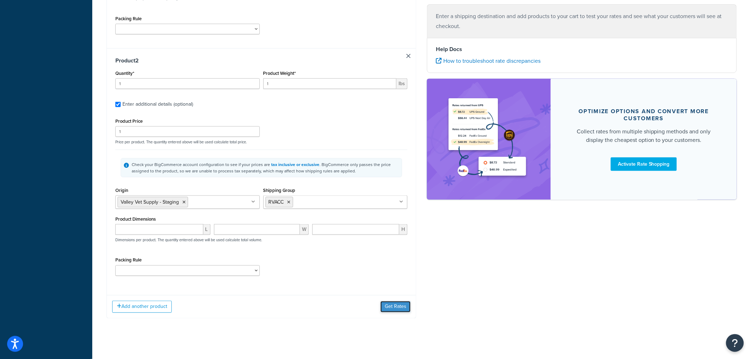
click at [396, 308] on button "Get Rates" at bounding box center [395, 306] width 30 height 11
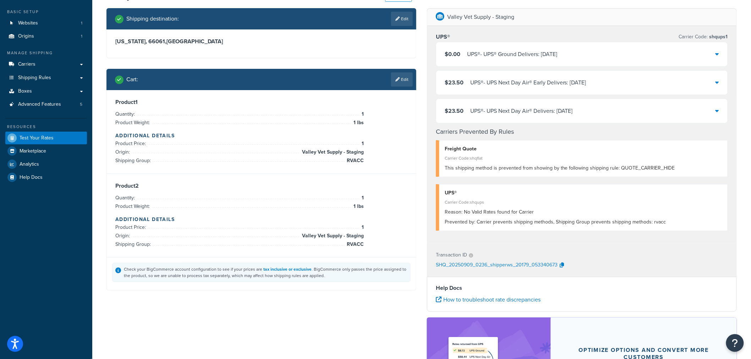
scroll to position [1, 0]
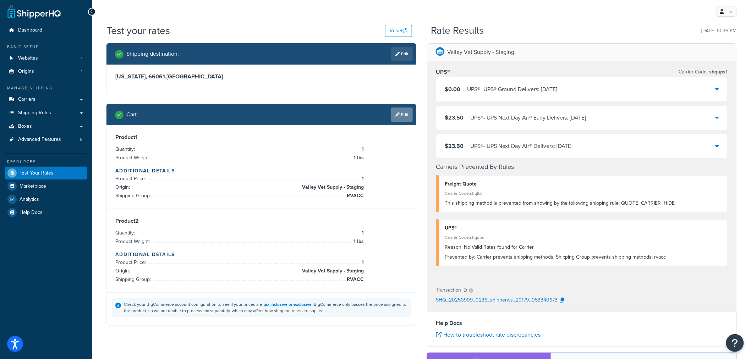
click at [399, 114] on link "Edit" at bounding box center [402, 114] width 22 height 14
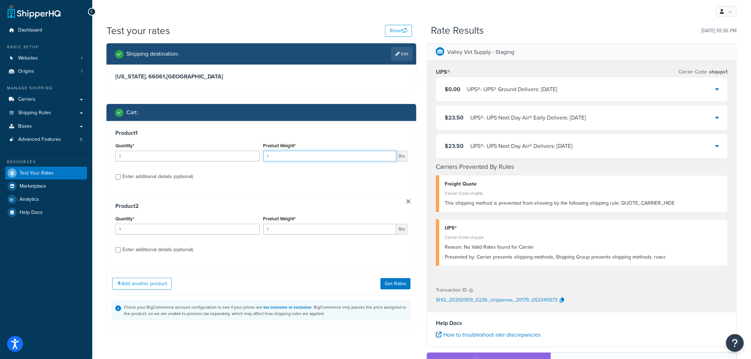
drag, startPoint x: 270, startPoint y: 153, endPoint x: 263, endPoint y: 155, distance: 6.6
click at [263, 155] on input "1" at bounding box center [329, 156] width 133 height 11
type input "2"
click at [390, 287] on button "Get Rates" at bounding box center [395, 283] width 30 height 11
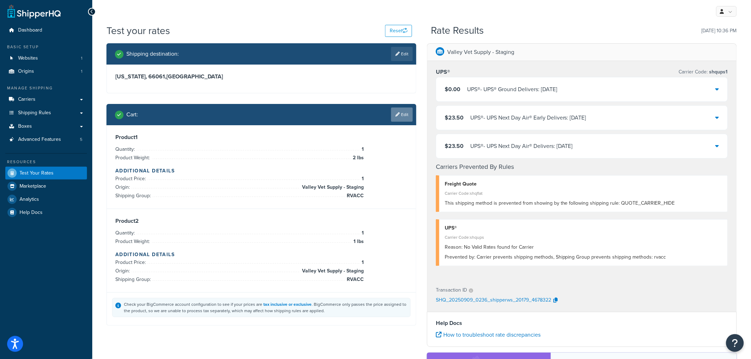
click at [402, 116] on link "Edit" at bounding box center [402, 114] width 22 height 14
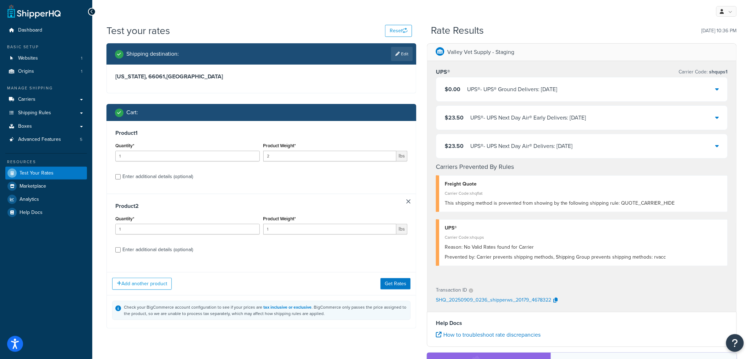
click at [171, 178] on div "Enter additional details (optional)" at bounding box center [157, 177] width 71 height 10
click at [121, 178] on input "Enter additional details (optional)" at bounding box center [117, 176] width 5 height 5
checkbox input "true"
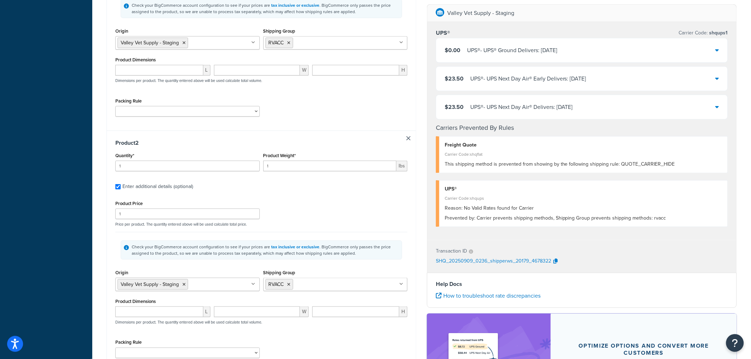
scroll to position [238, 0]
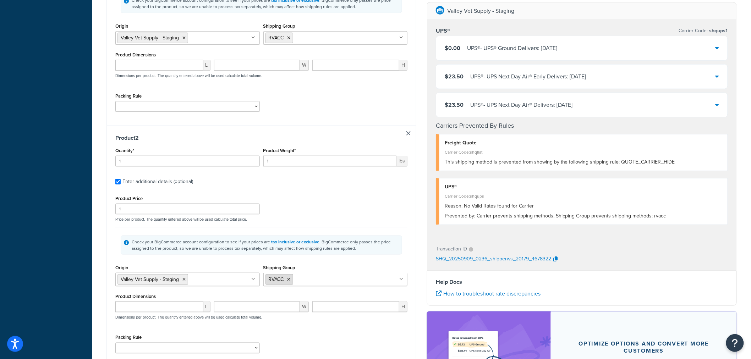
click at [290, 281] on icon at bounding box center [288, 279] width 3 height 4
click at [292, 281] on input "Shipping Group" at bounding box center [296, 279] width 63 height 8
type input "rs"
click at [114, 257] on div "Product 2 Quantity* 1 Product Weight* 1 lbs Enter additional details (optional)…" at bounding box center [261, 247] width 309 height 242
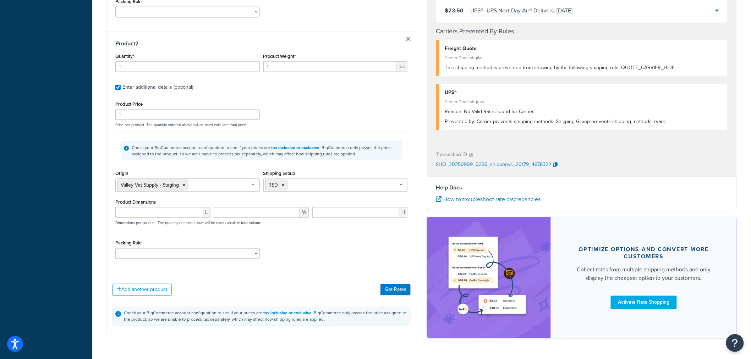
scroll to position [355, 0]
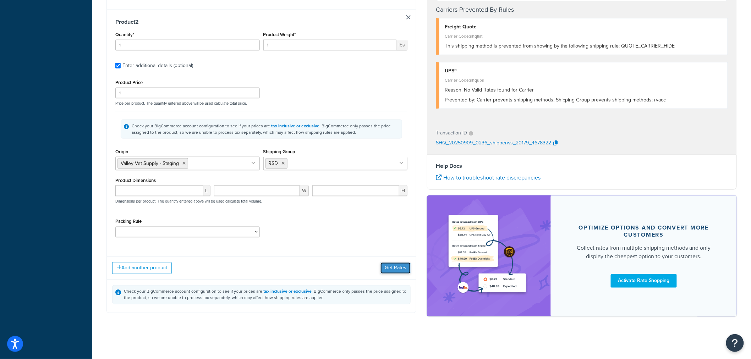
click at [391, 270] on button "Get Rates" at bounding box center [395, 268] width 30 height 11
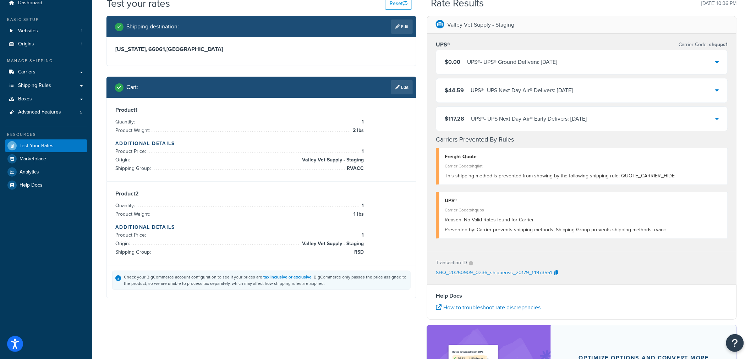
scroll to position [0, 0]
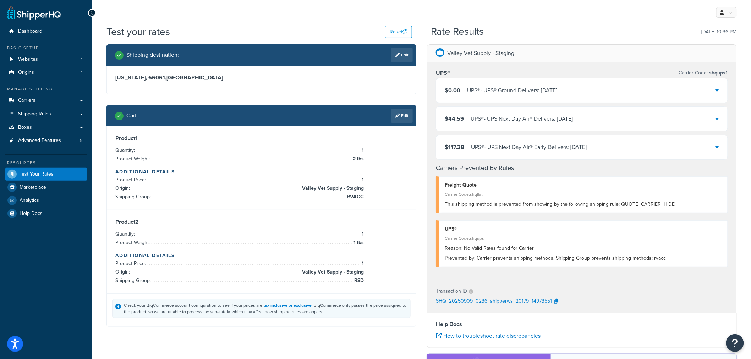
click at [717, 118] on icon at bounding box center [717, 119] width 4 height 6
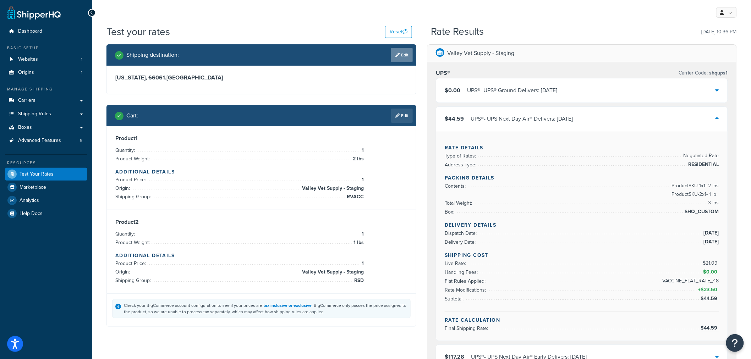
click at [407, 50] on link "Edit" at bounding box center [402, 55] width 22 height 14
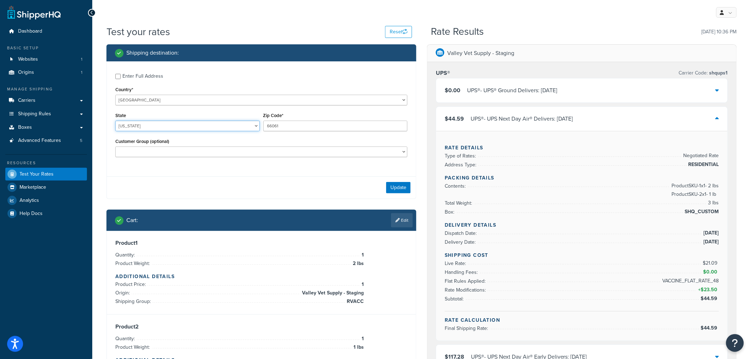
click at [197, 128] on select "[US_STATE] [US_STATE] [US_STATE] [US_STATE] [US_STATE] Armed Forces Americas Ar…" at bounding box center [187, 126] width 144 height 11
select select "[GEOGRAPHIC_DATA]"
click at [115, 121] on select "[US_STATE] [US_STATE] [US_STATE] [US_STATE] [US_STATE] Armed Forces Americas Ar…" at bounding box center [187, 126] width 144 height 11
click at [285, 128] on input "66061" at bounding box center [335, 126] width 144 height 11
drag, startPoint x: 285, startPoint y: 128, endPoint x: 242, endPoint y: 122, distance: 43.4
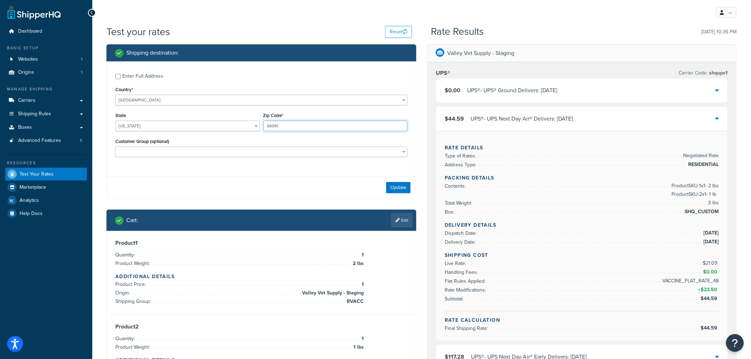
click at [242, 122] on div "State [US_STATE] [US_STATE] [US_STATE] [US_STATE] [US_STATE] Armed Forces Ameri…" at bounding box center [261, 124] width 295 height 26
type input "73301"
click at [337, 177] on div "Enter Full Address Country* [GEOGRAPHIC_DATA] [GEOGRAPHIC_DATA] [GEOGRAPHIC_DAT…" at bounding box center [261, 130] width 310 height 138
click at [401, 187] on button "Update" at bounding box center [398, 187] width 24 height 11
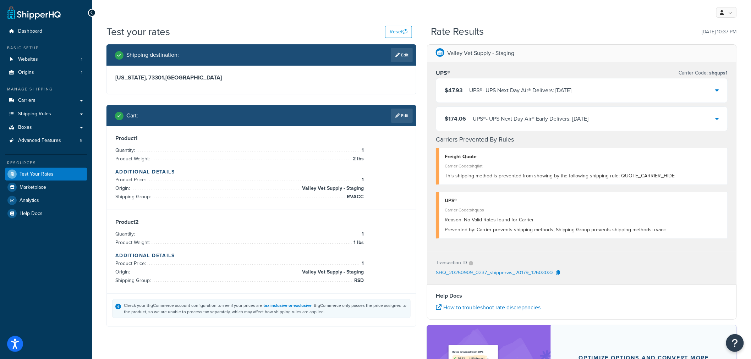
click at [717, 88] on icon at bounding box center [717, 90] width 4 height 6
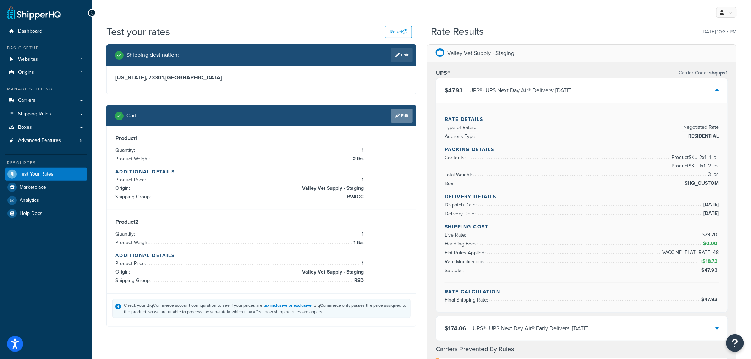
click at [399, 118] on link "Edit" at bounding box center [402, 116] width 22 height 14
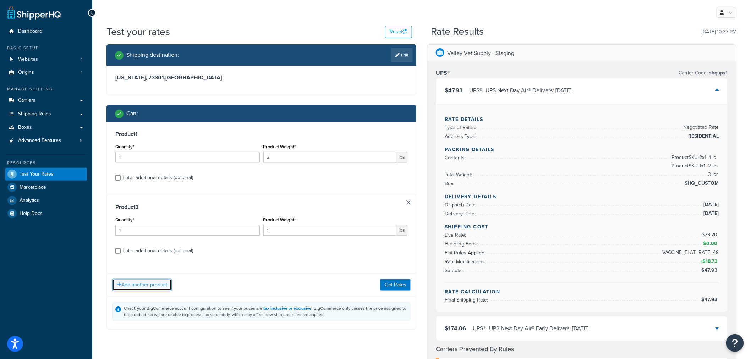
click at [129, 288] on button "Add another product" at bounding box center [142, 285] width 60 height 12
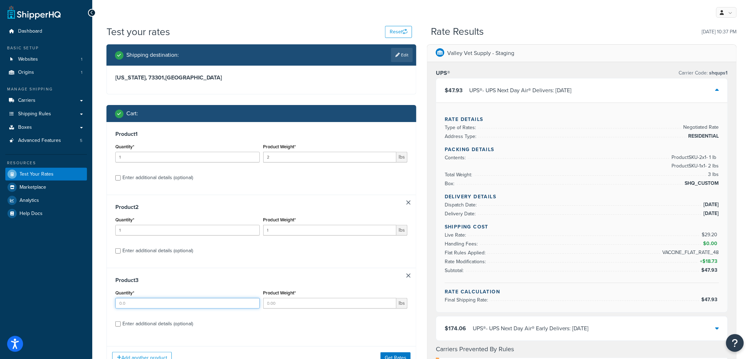
click at [148, 302] on input "Quantity*" at bounding box center [187, 303] width 144 height 11
type input "1"
click at [282, 302] on input "Product Weight*" at bounding box center [329, 303] width 133 height 11
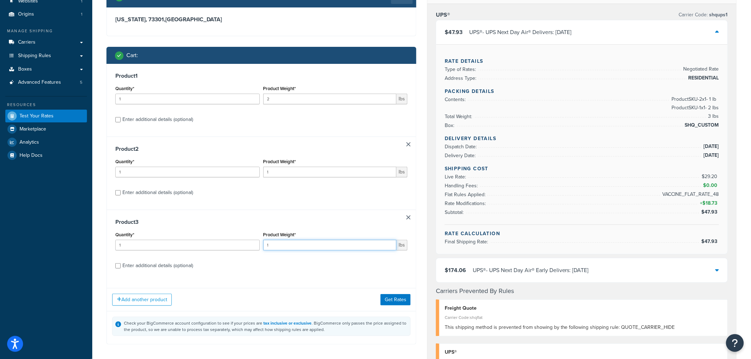
scroll to position [79, 0]
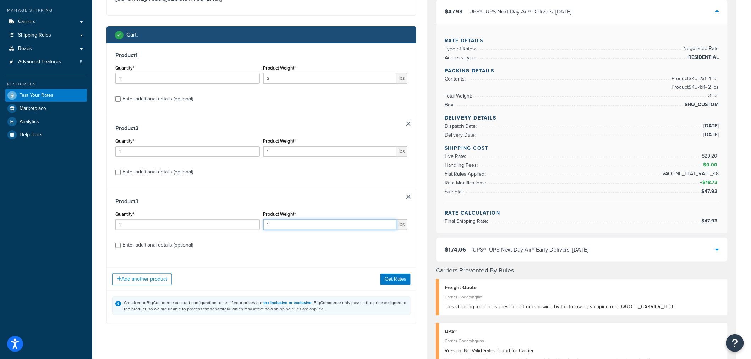
type input "1"
click at [175, 246] on div "Enter additional details (optional)" at bounding box center [157, 245] width 71 height 10
click at [121, 246] on input "Enter additional details (optional)" at bounding box center [117, 245] width 5 height 5
checkbox input "true"
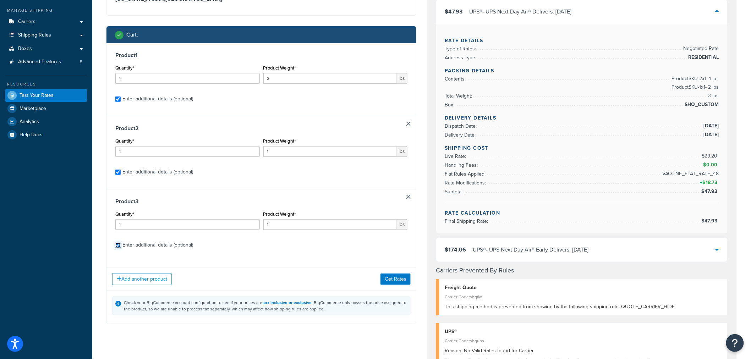
checkbox input "true"
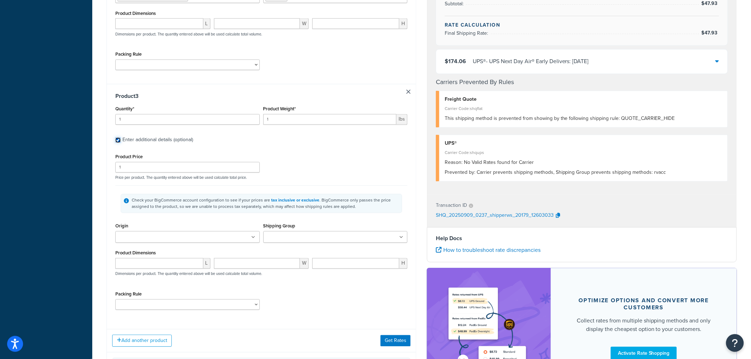
scroll to position [552, 0]
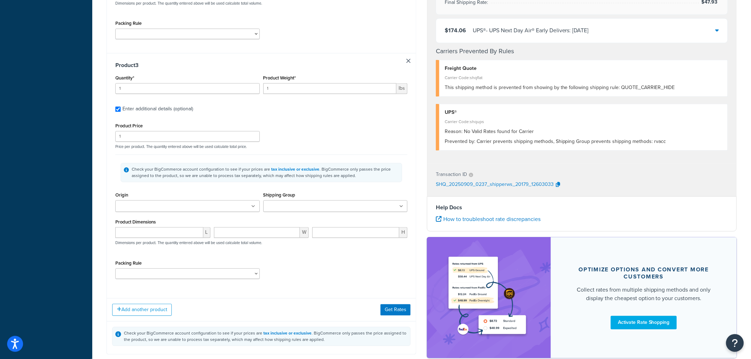
click at [159, 207] on input "Origin" at bounding box center [148, 207] width 63 height 8
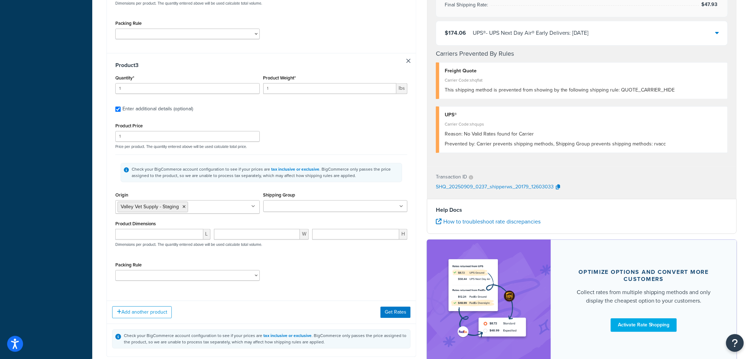
click at [284, 208] on input "Shipping Group" at bounding box center [296, 207] width 63 height 8
type input "fob"
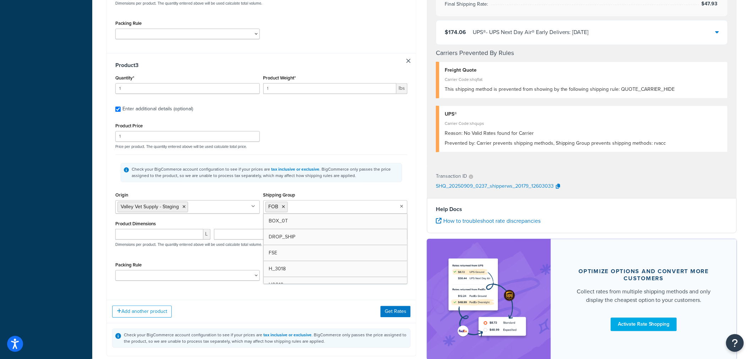
click at [175, 260] on div "Product Price 1 Price per product. The quantity entered above will be used calc…" at bounding box center [261, 203] width 292 height 165
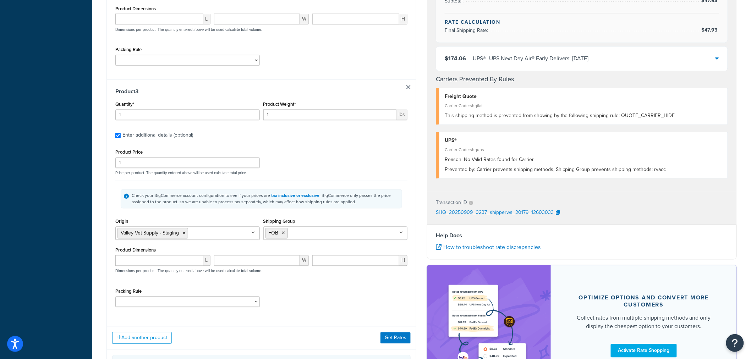
scroll to position [512, 0]
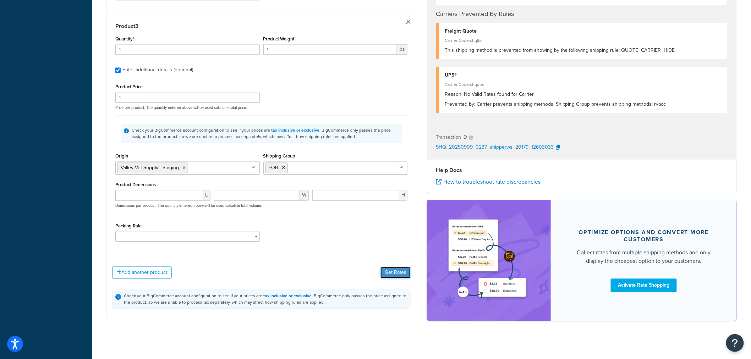
click at [385, 278] on button "Get Rates" at bounding box center [395, 272] width 30 height 11
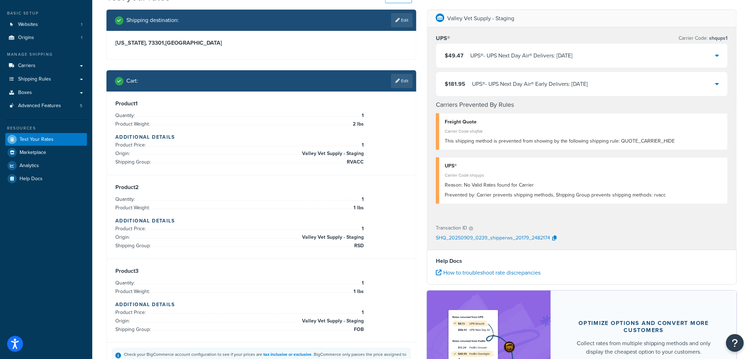
scroll to position [0, 0]
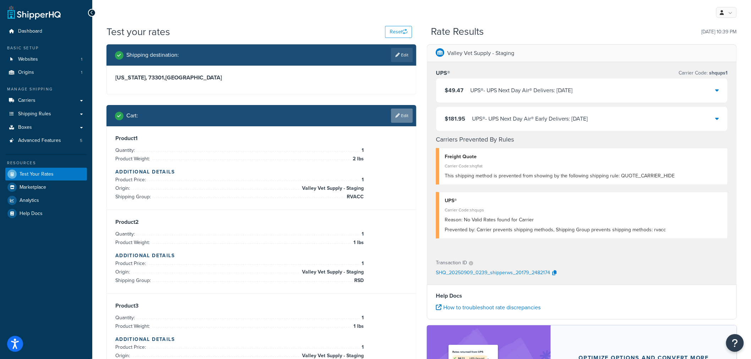
click at [404, 116] on link "Edit" at bounding box center [402, 116] width 22 height 14
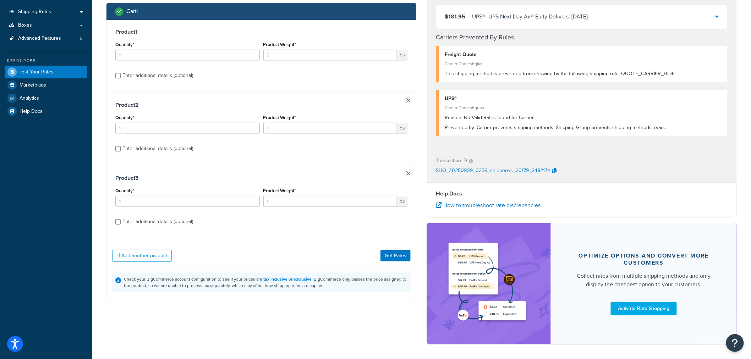
scroll to position [91, 0]
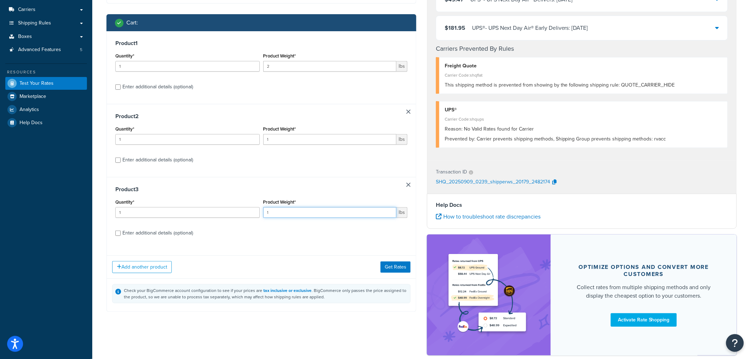
drag, startPoint x: 278, startPoint y: 213, endPoint x: 260, endPoint y: 215, distance: 18.5
click at [261, 214] on div "Quantity* 1 Product Weight* 1 lbs" at bounding box center [261, 210] width 295 height 26
type input "2"
click at [397, 267] on button "Get Rates" at bounding box center [395, 266] width 30 height 11
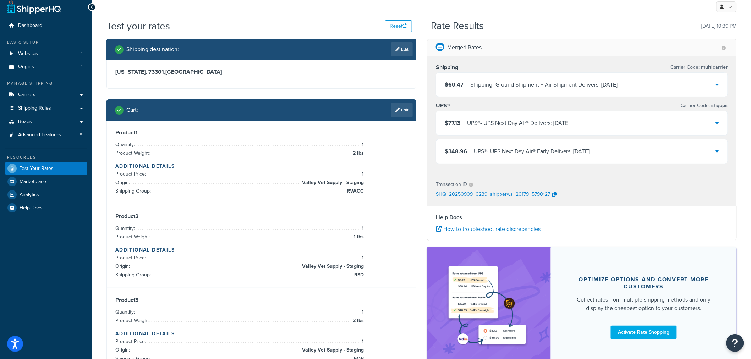
scroll to position [0, 0]
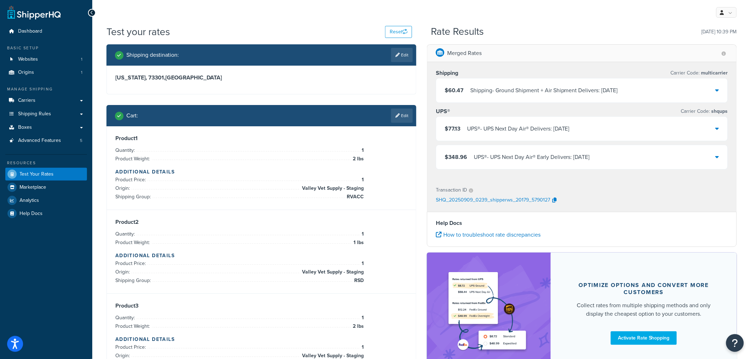
click at [718, 89] on icon at bounding box center [717, 90] width 4 height 6
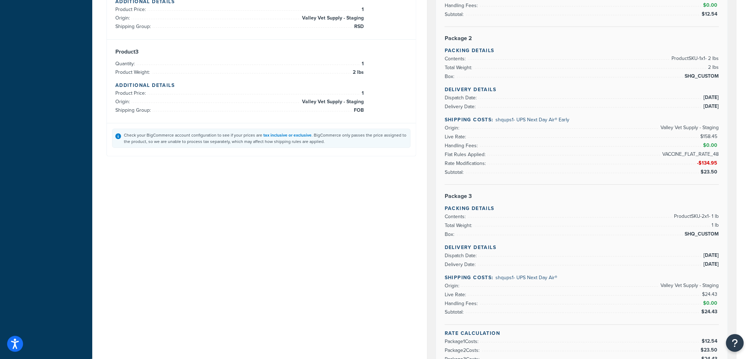
scroll to position [236, 0]
